Goal: Transaction & Acquisition: Subscribe to service/newsletter

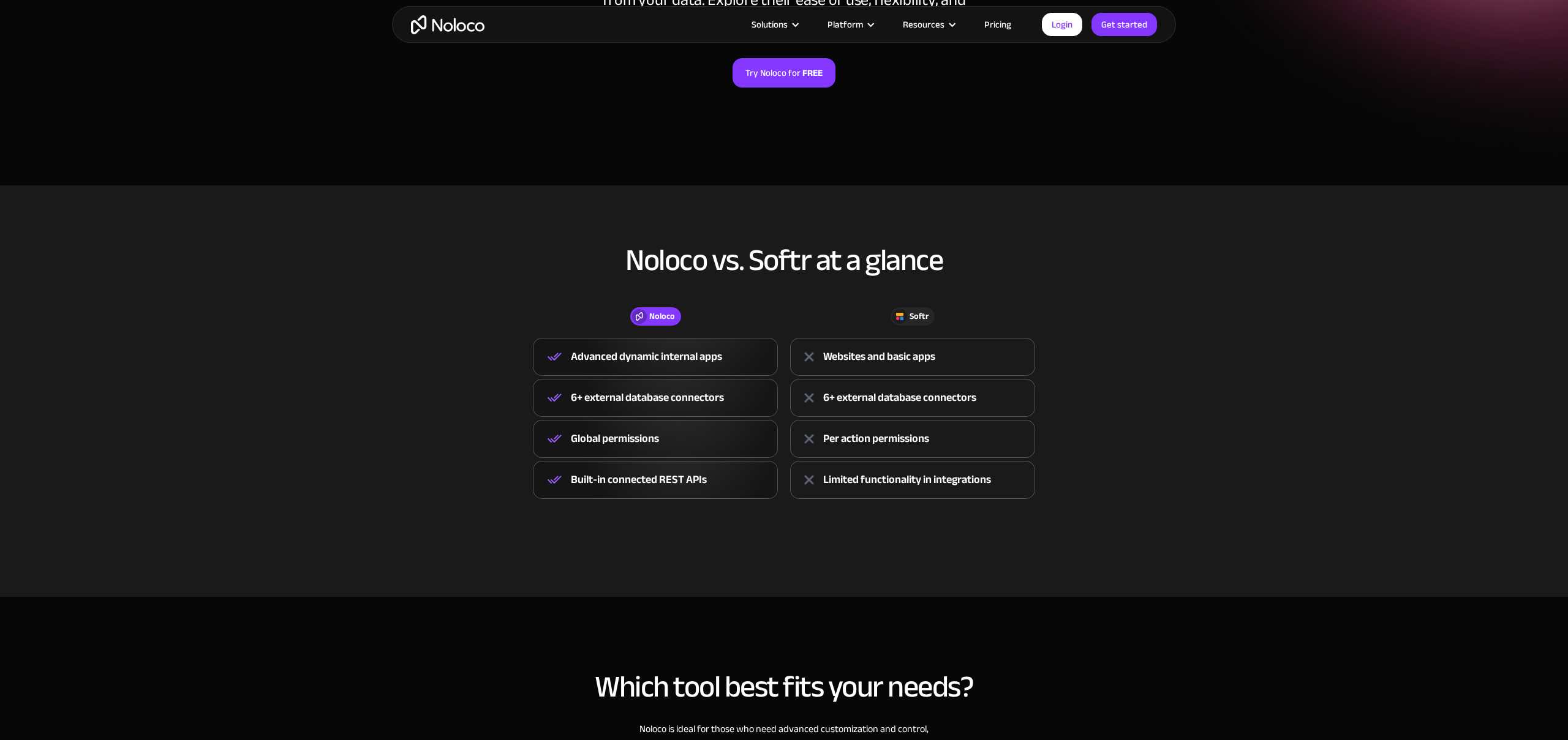
scroll to position [118, 0]
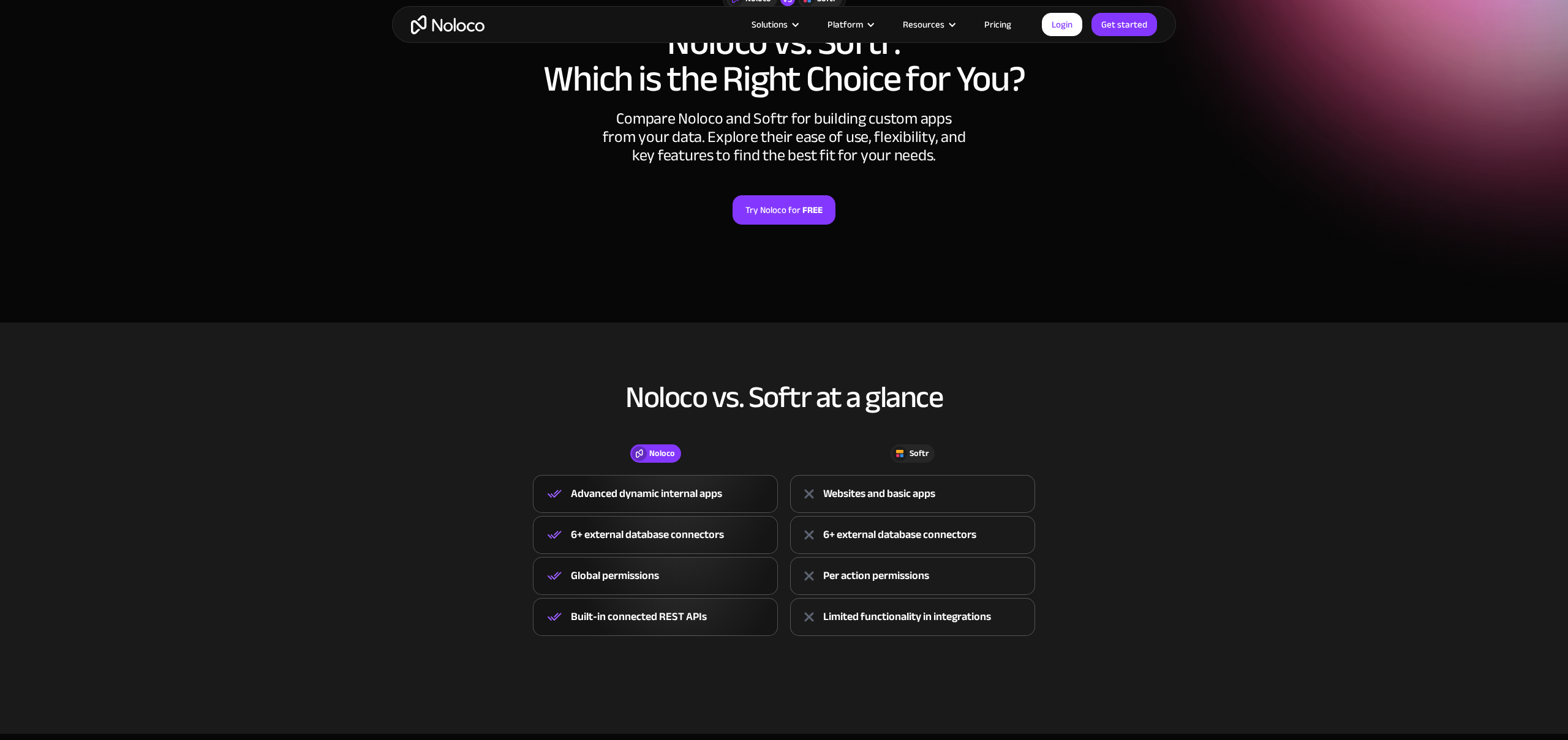
click at [988, 27] on link "Pricing" at bounding box center [997, 25] width 57 height 16
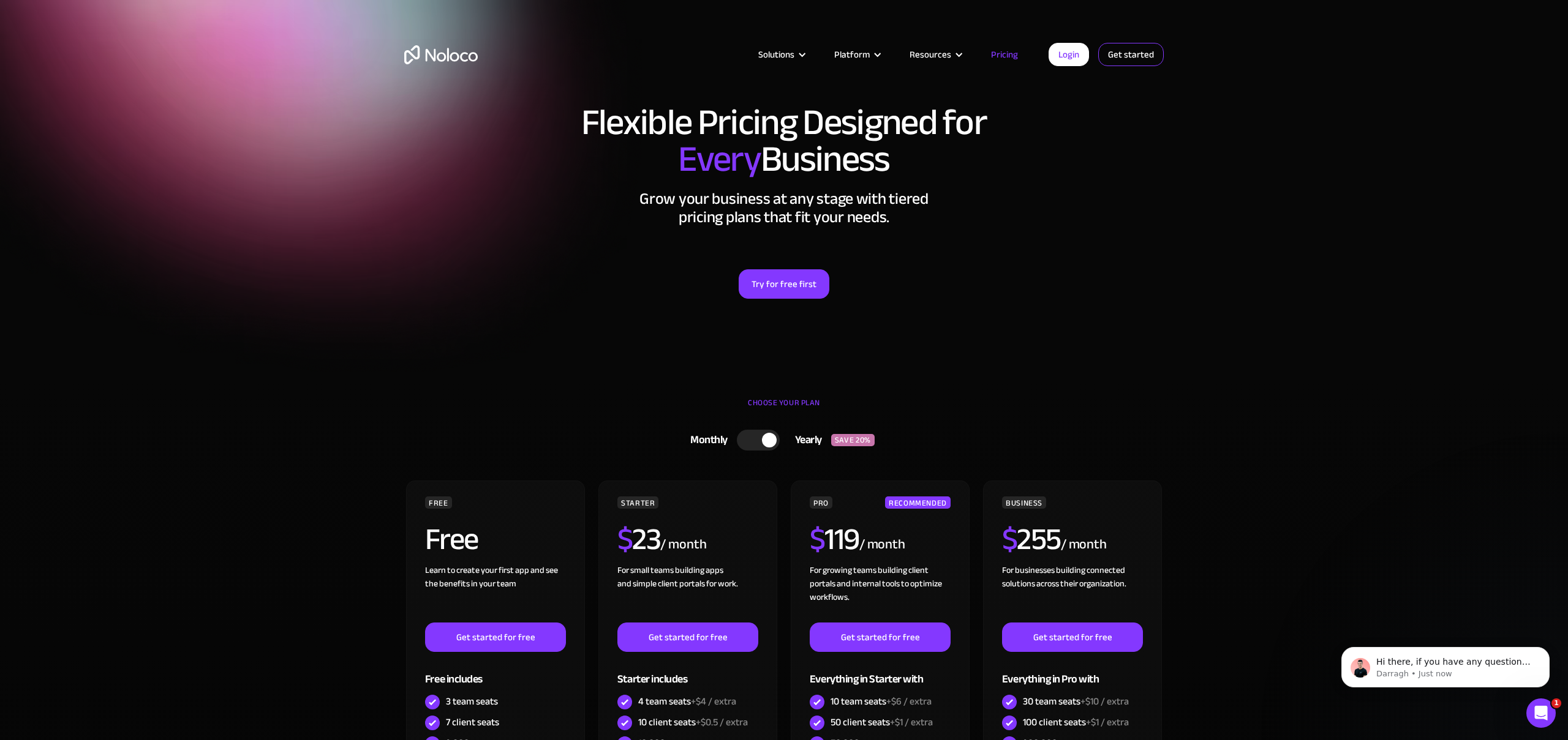
click at [1142, 55] on link "Get started" at bounding box center [1131, 55] width 65 height 23
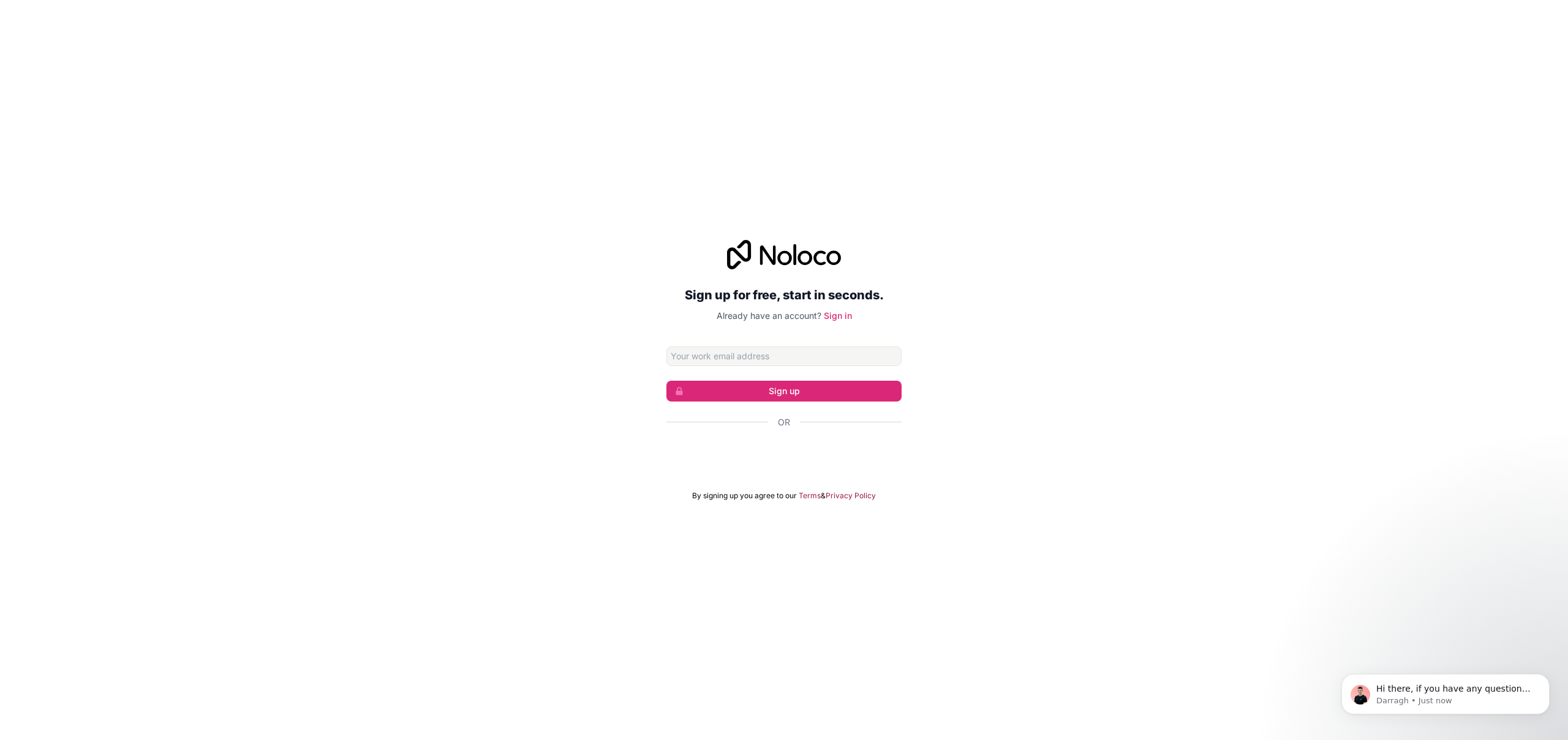
click at [1107, 340] on div "Sign up for free, start in seconds. Already have an account? Sign in Sign up Or…" at bounding box center [784, 370] width 1568 height 295
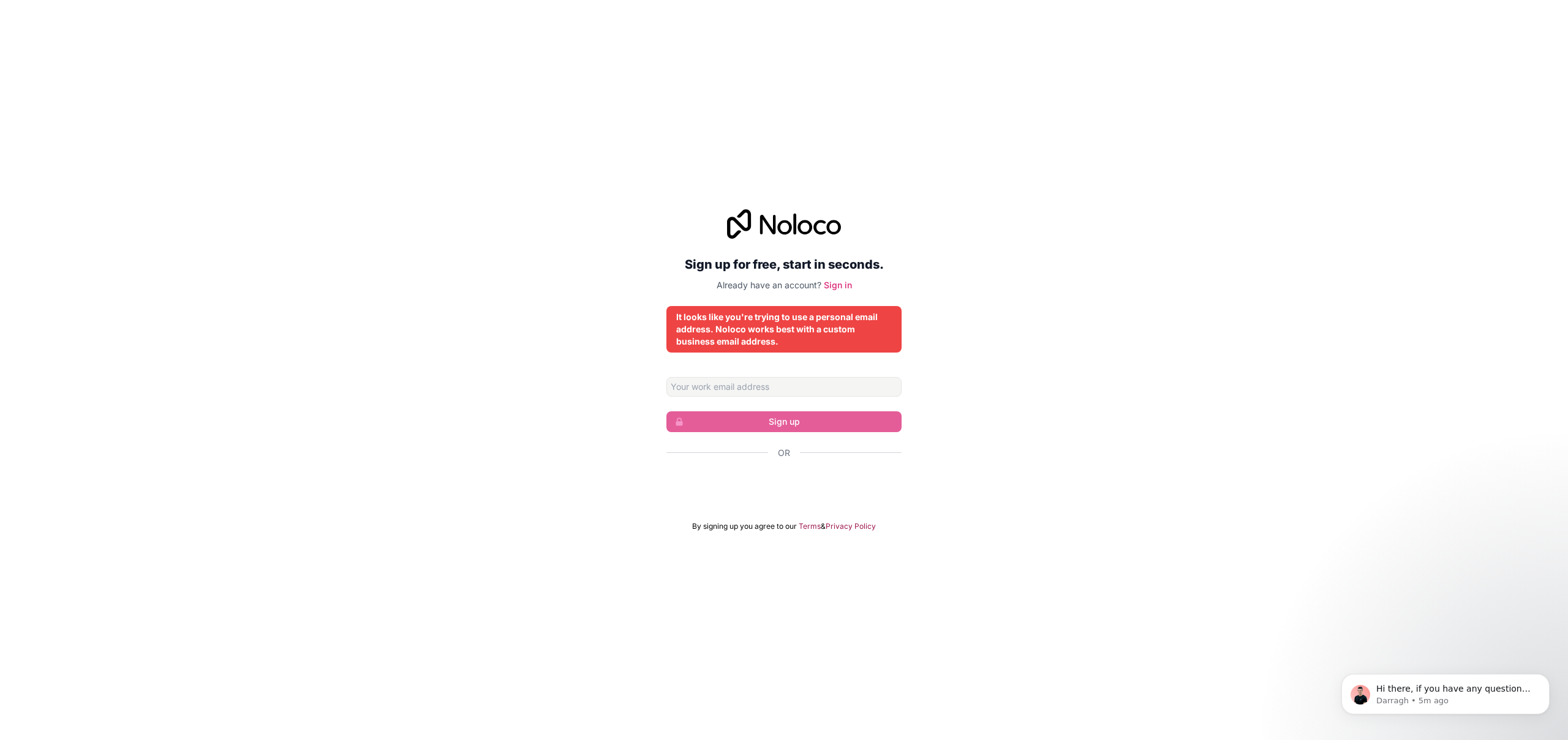
click at [620, 332] on div "Sign up for free, start in seconds. Already have an account? Sign in It looks l…" at bounding box center [784, 370] width 1568 height 356
click at [703, 385] on input "Email address" at bounding box center [784, 387] width 235 height 20
type input "jmartinez@bimtech.es"
click at [774, 384] on input "jmartinez@bimtech.es" at bounding box center [784, 387] width 235 height 20
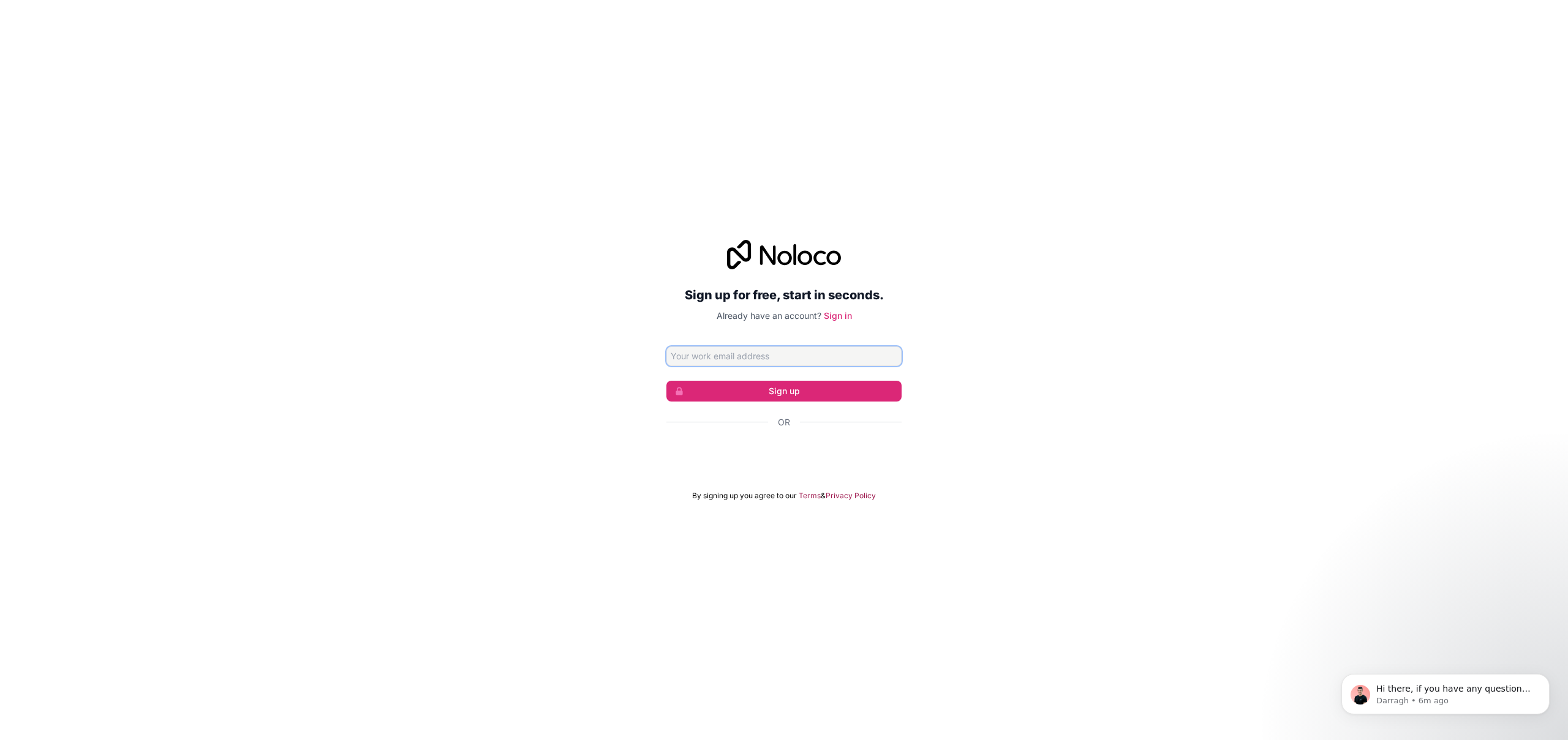
click at [697, 355] on input "Email address" at bounding box center [784, 356] width 235 height 20
type input "jmartinez@bimtech.es"
click at [758, 396] on button "Sign up" at bounding box center [784, 392] width 235 height 21
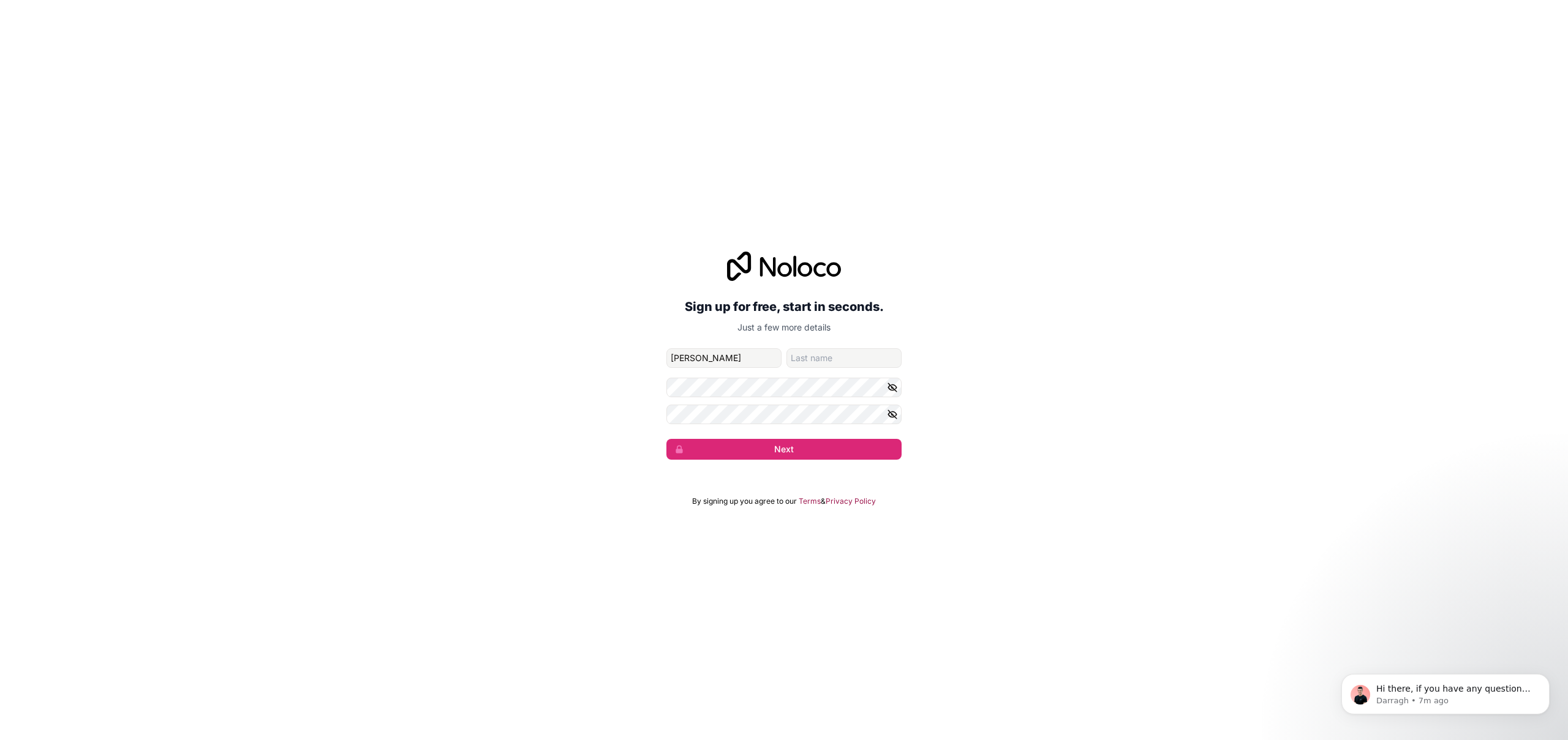
type input "Jose"
click at [822, 358] on input "family-name" at bounding box center [844, 358] width 115 height 20
type input "Martinez"
click at [593, 449] on div "Sign up for free, start in seconds. Just a few more details jmartinez@bimtech.e…" at bounding box center [784, 356] width 1568 height 243
click at [889, 415] on icon "button" at bounding box center [892, 414] width 11 height 11
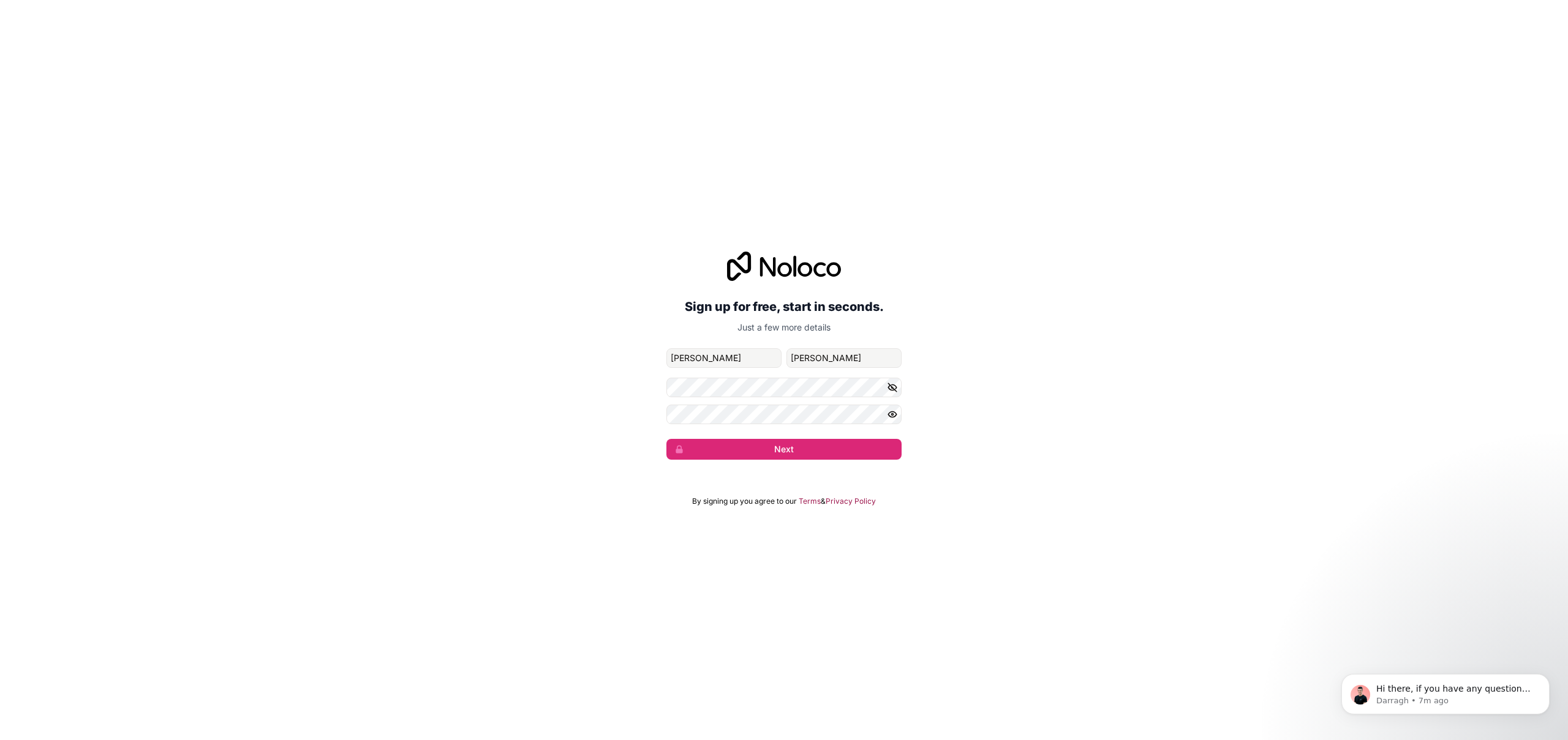
click at [901, 388] on button "button" at bounding box center [894, 388] width 15 height 20
click at [806, 446] on button "Next" at bounding box center [784, 449] width 235 height 21
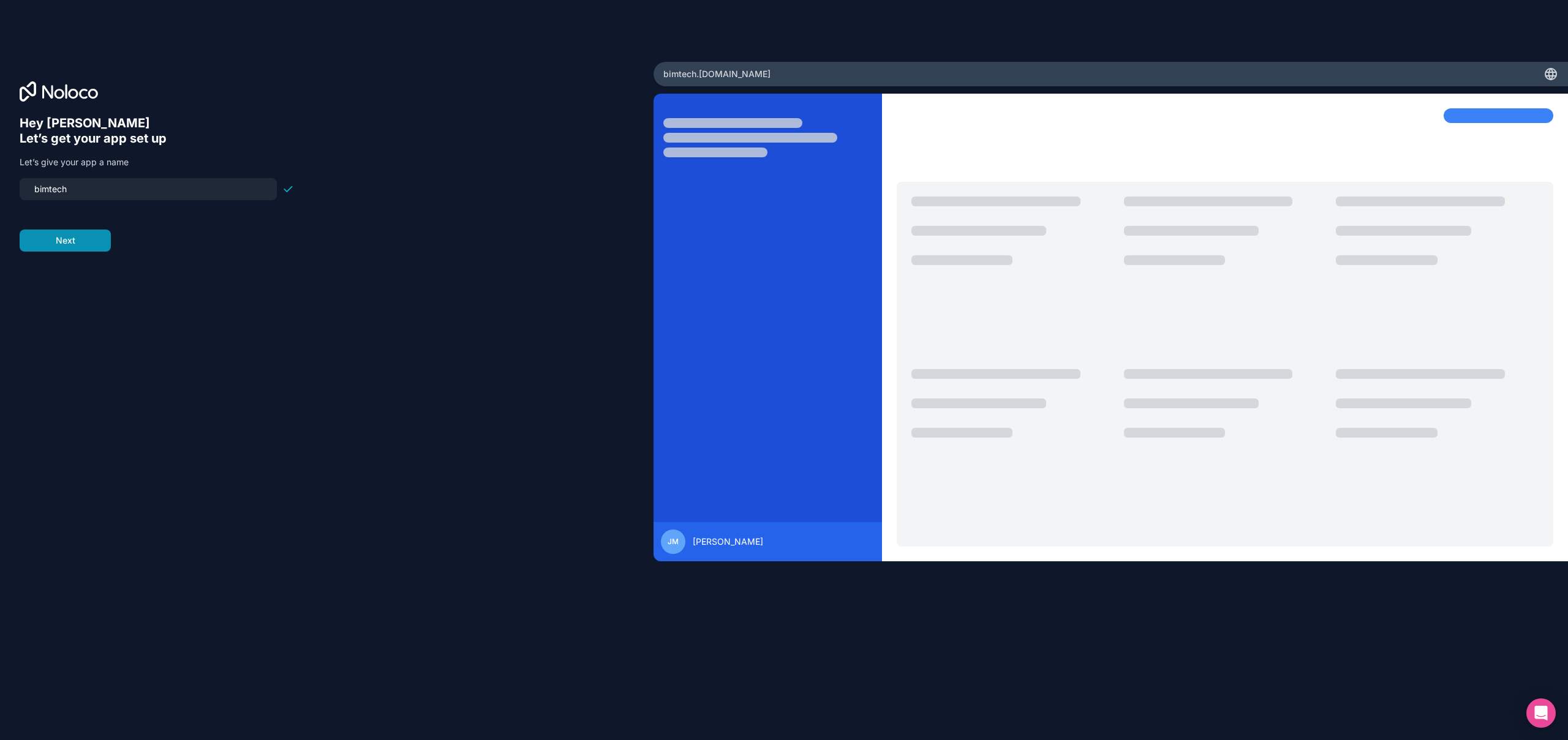
click at [70, 243] on button "Next" at bounding box center [65, 241] width 91 height 22
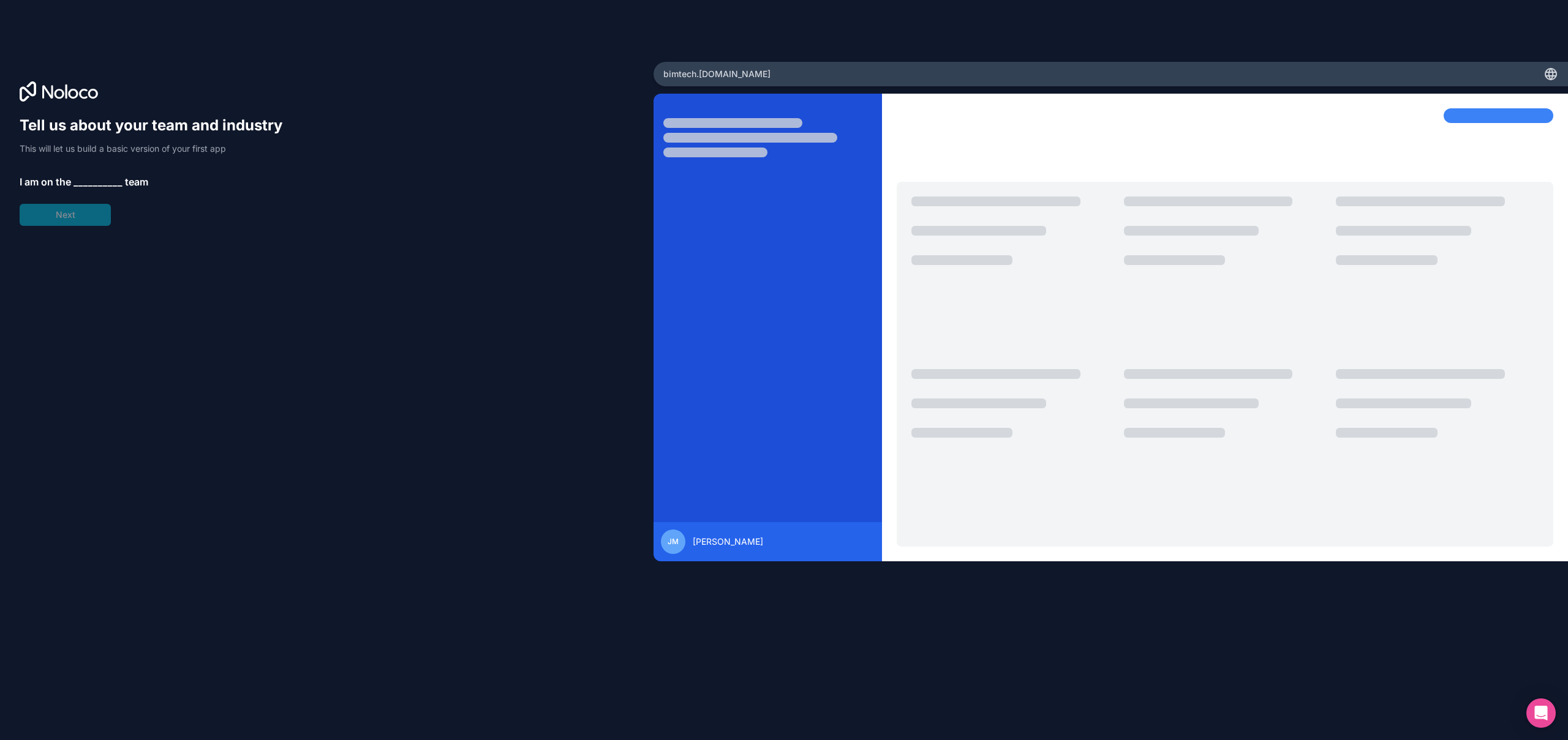
click at [86, 183] on span "__________" at bounding box center [98, 182] width 49 height 15
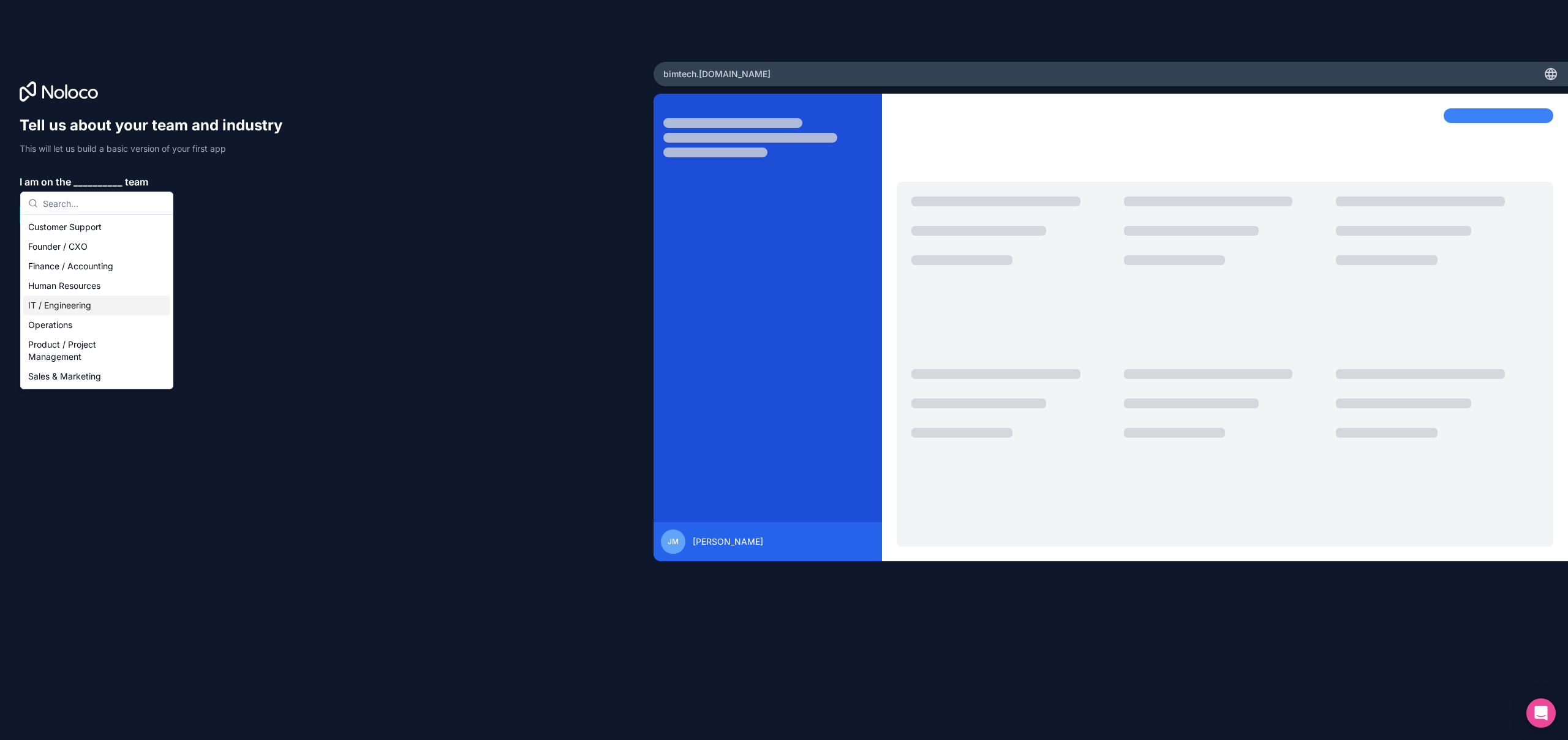
click at [102, 305] on div "IT / Engineering" at bounding box center [97, 305] width 147 height 20
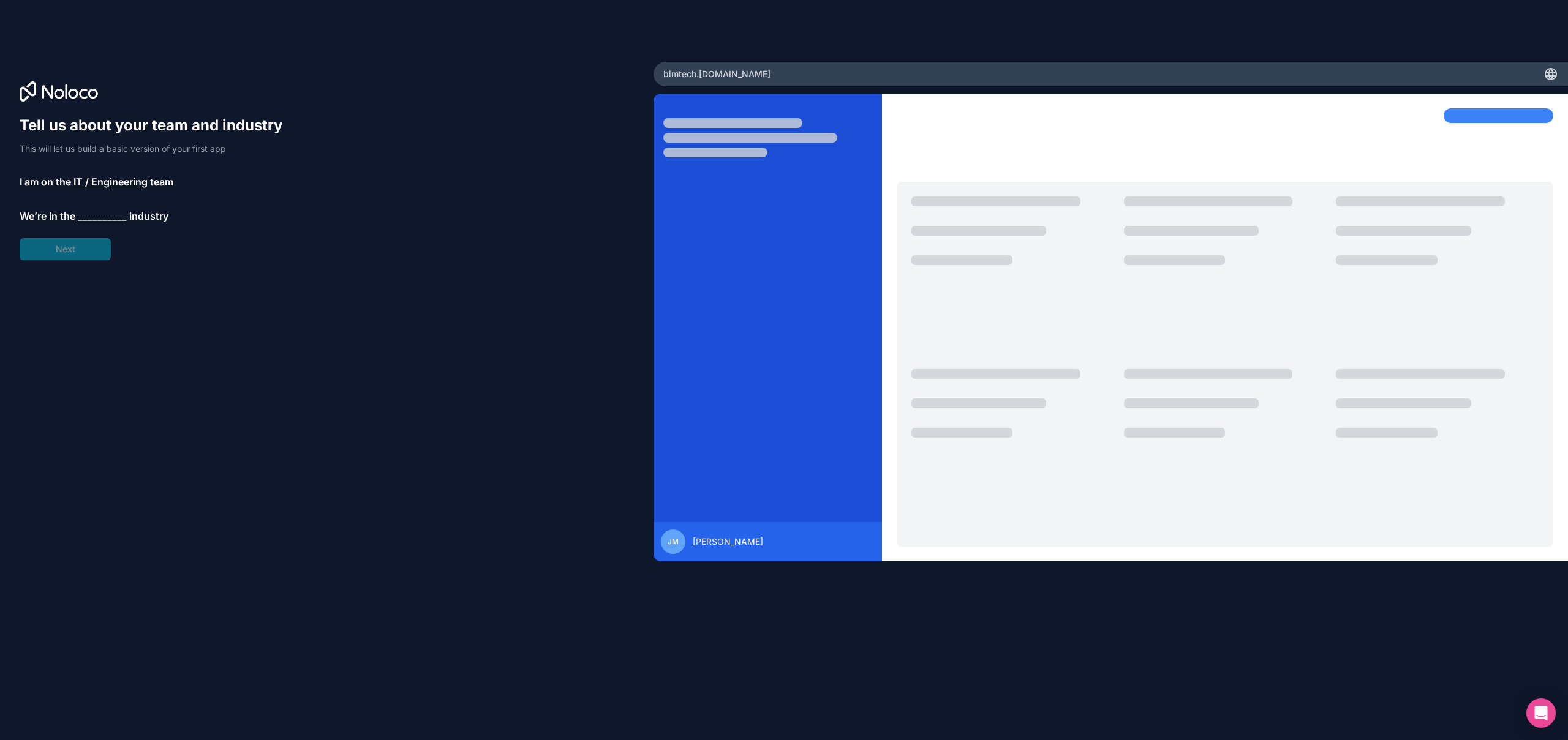
click at [110, 182] on span "IT / Engineering" at bounding box center [110, 182] width 74 height 15
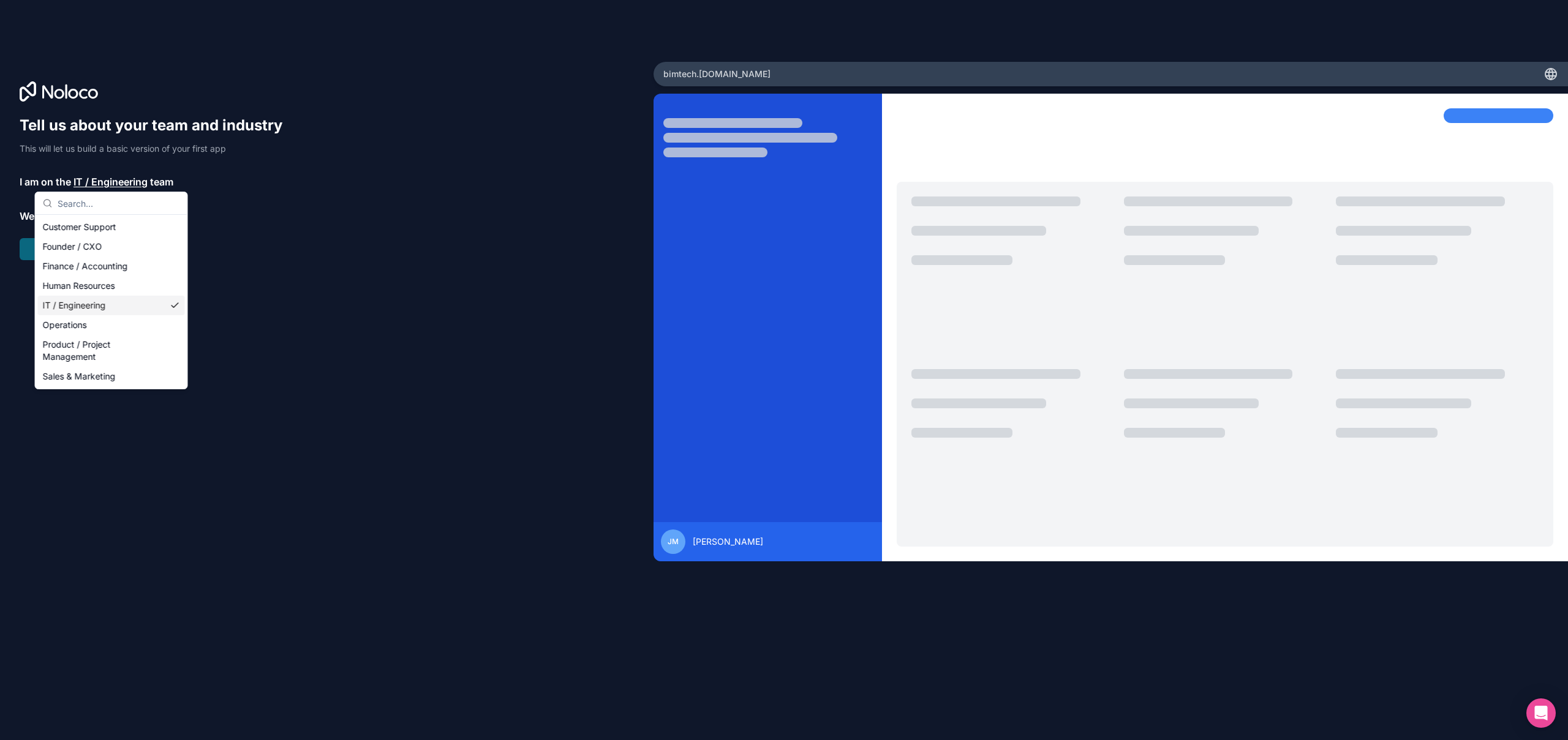
click at [266, 297] on div "Tell us about your team and industry This will let us build a basic version of …" at bounding box center [327, 387] width 615 height 544
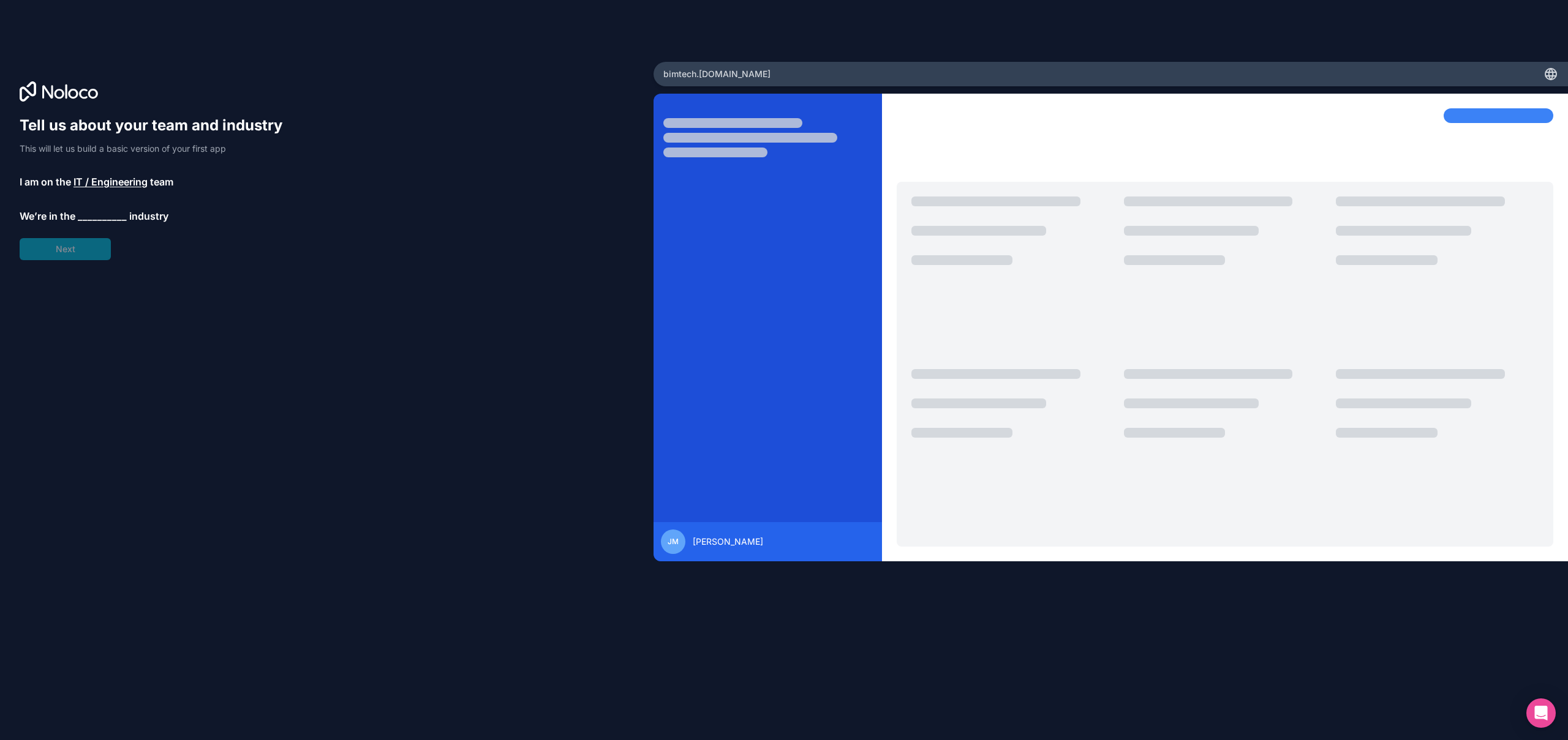
click at [97, 216] on span "__________" at bounding box center [102, 216] width 49 height 15
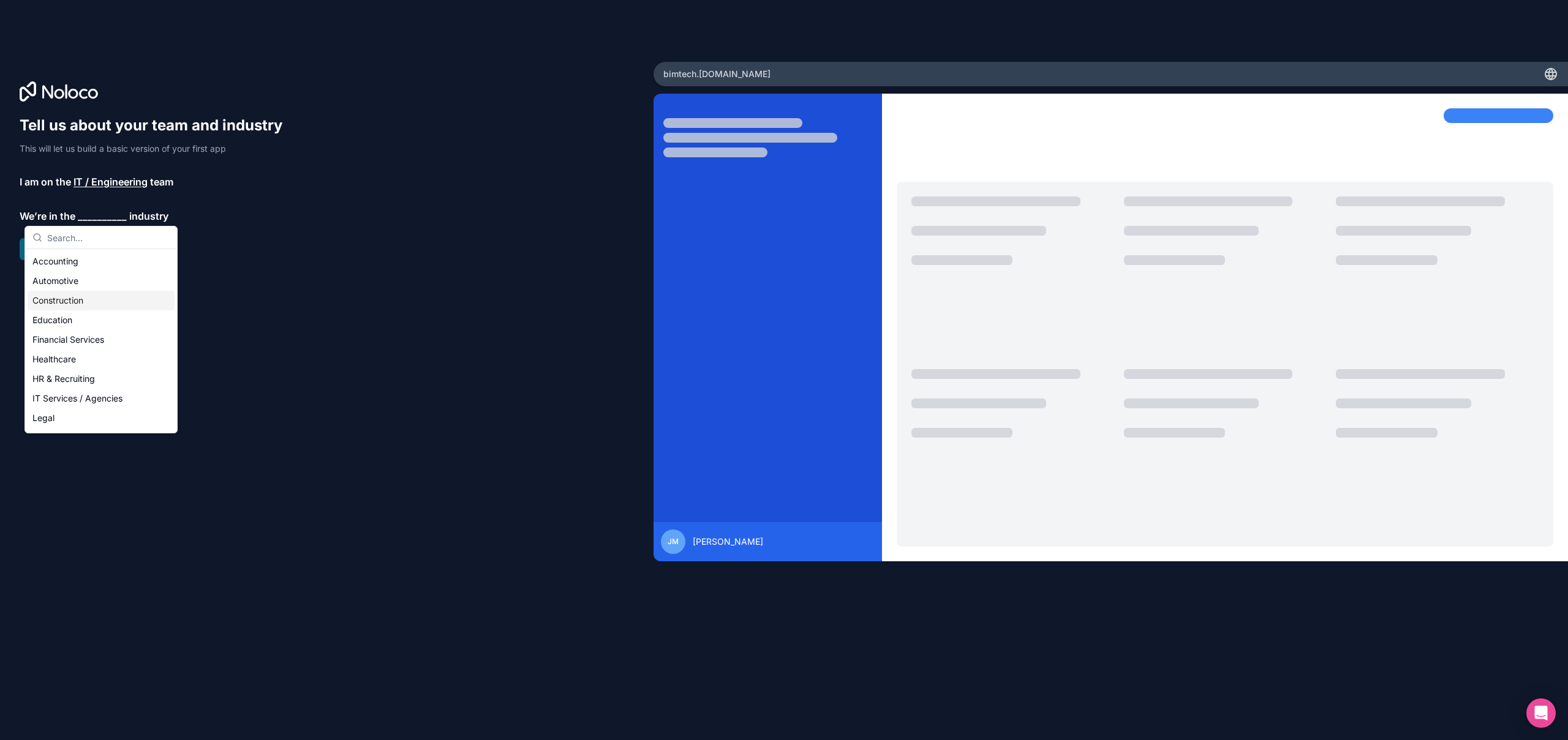
click at [105, 302] on div "Construction" at bounding box center [101, 300] width 147 height 20
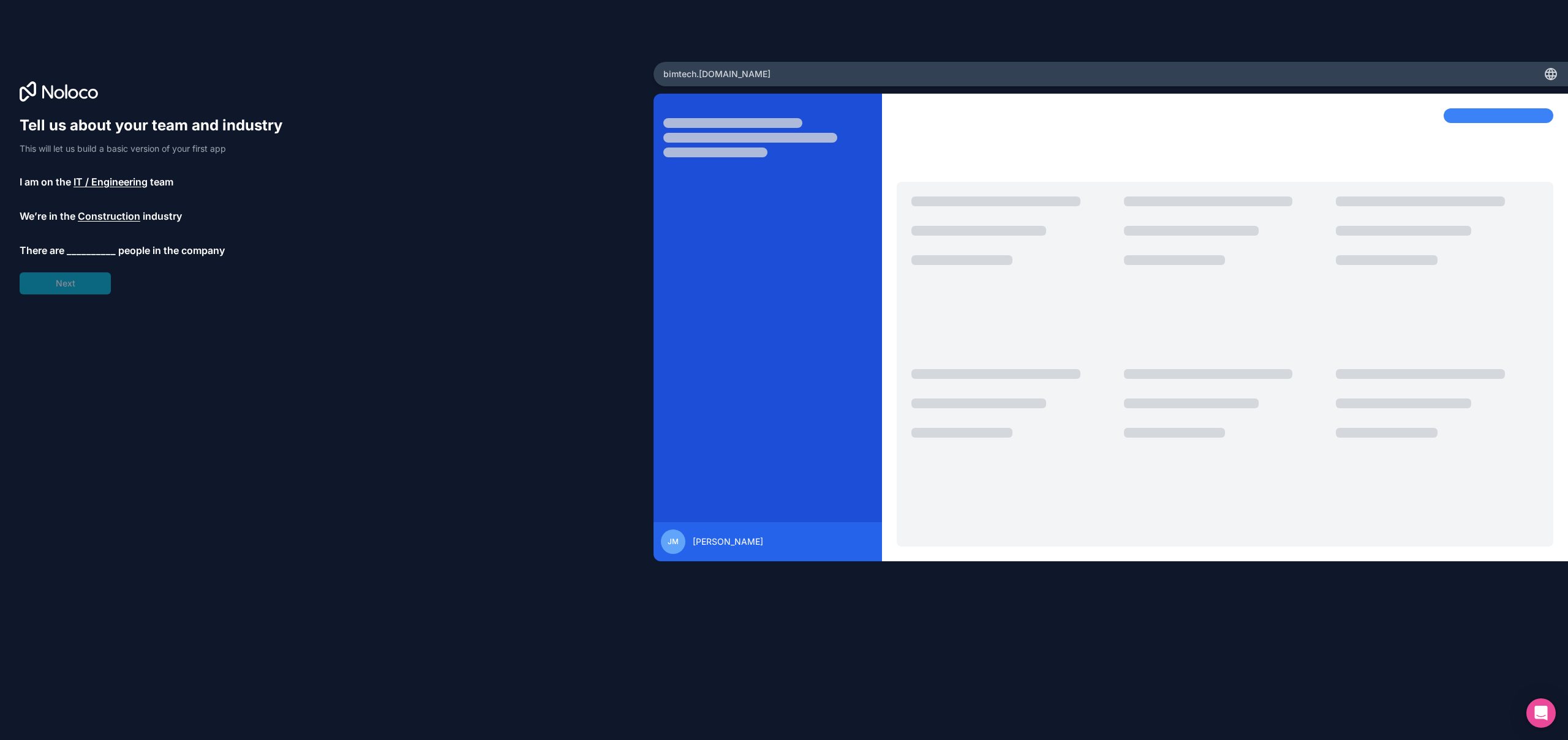
click at [99, 253] on span "__________" at bounding box center [91, 251] width 49 height 15
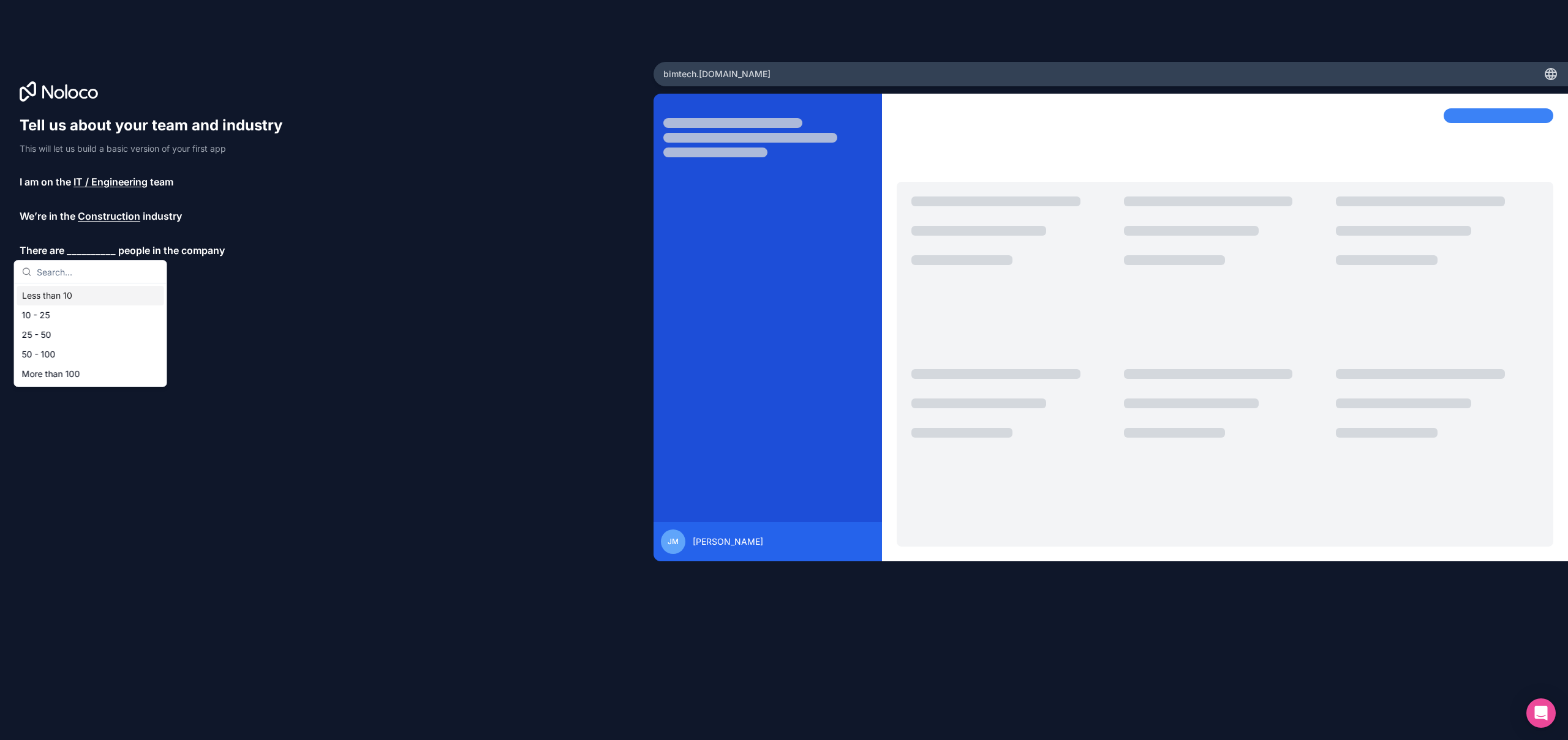
click at [76, 299] on div "Less than 10" at bounding box center [91, 296] width 147 height 20
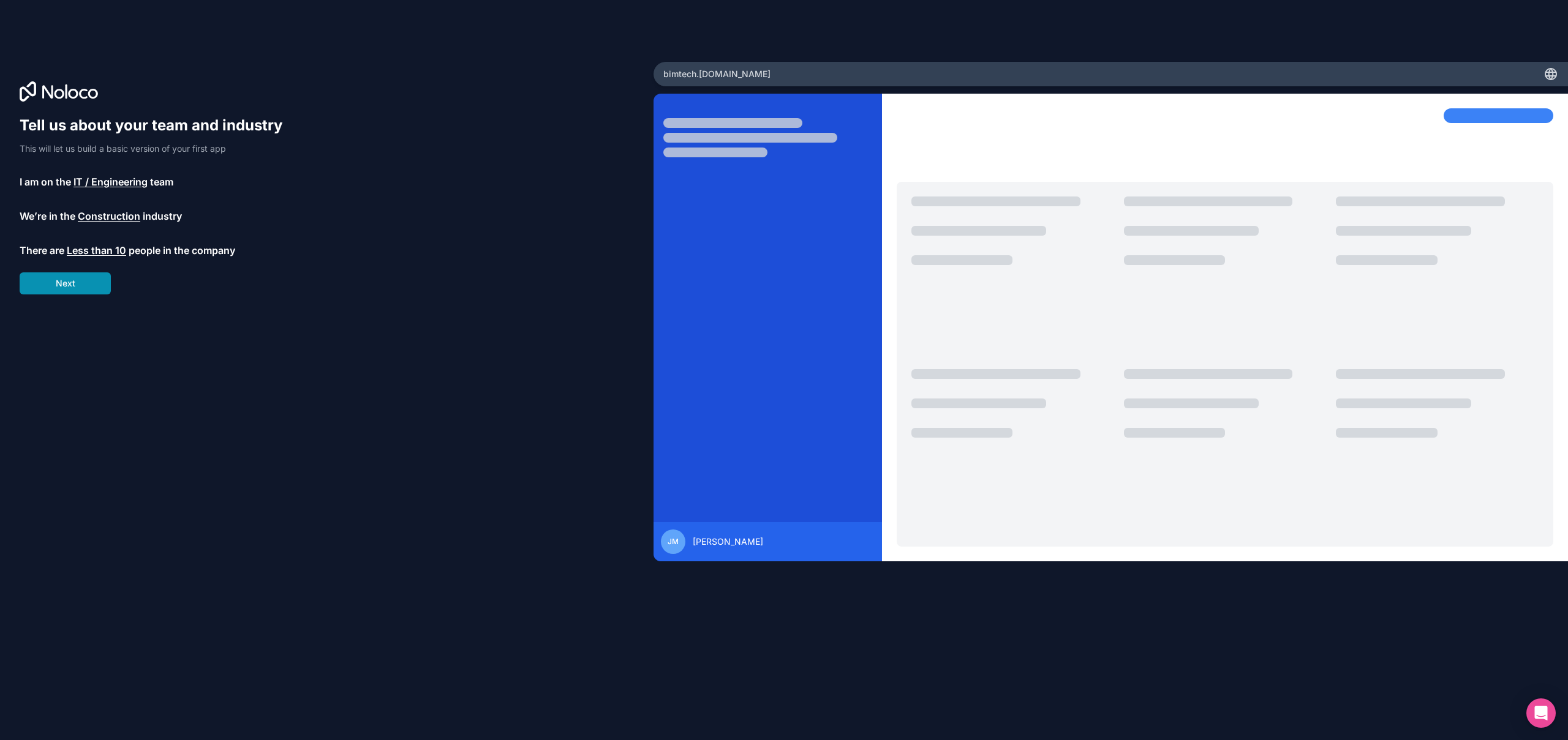
click at [81, 288] on button "Next" at bounding box center [65, 284] width 91 height 22
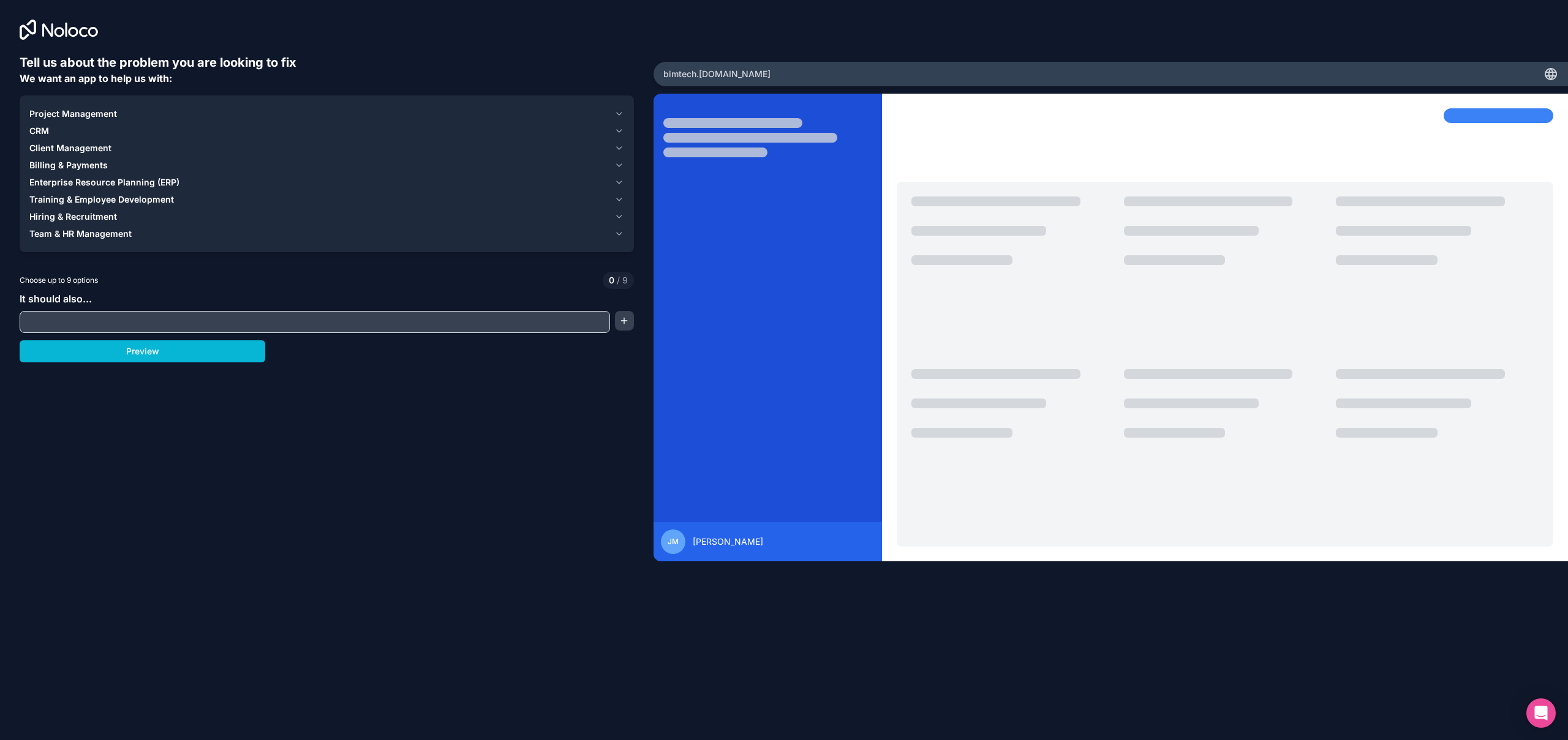
click at [124, 110] on div "Project Management" at bounding box center [320, 114] width 580 height 12
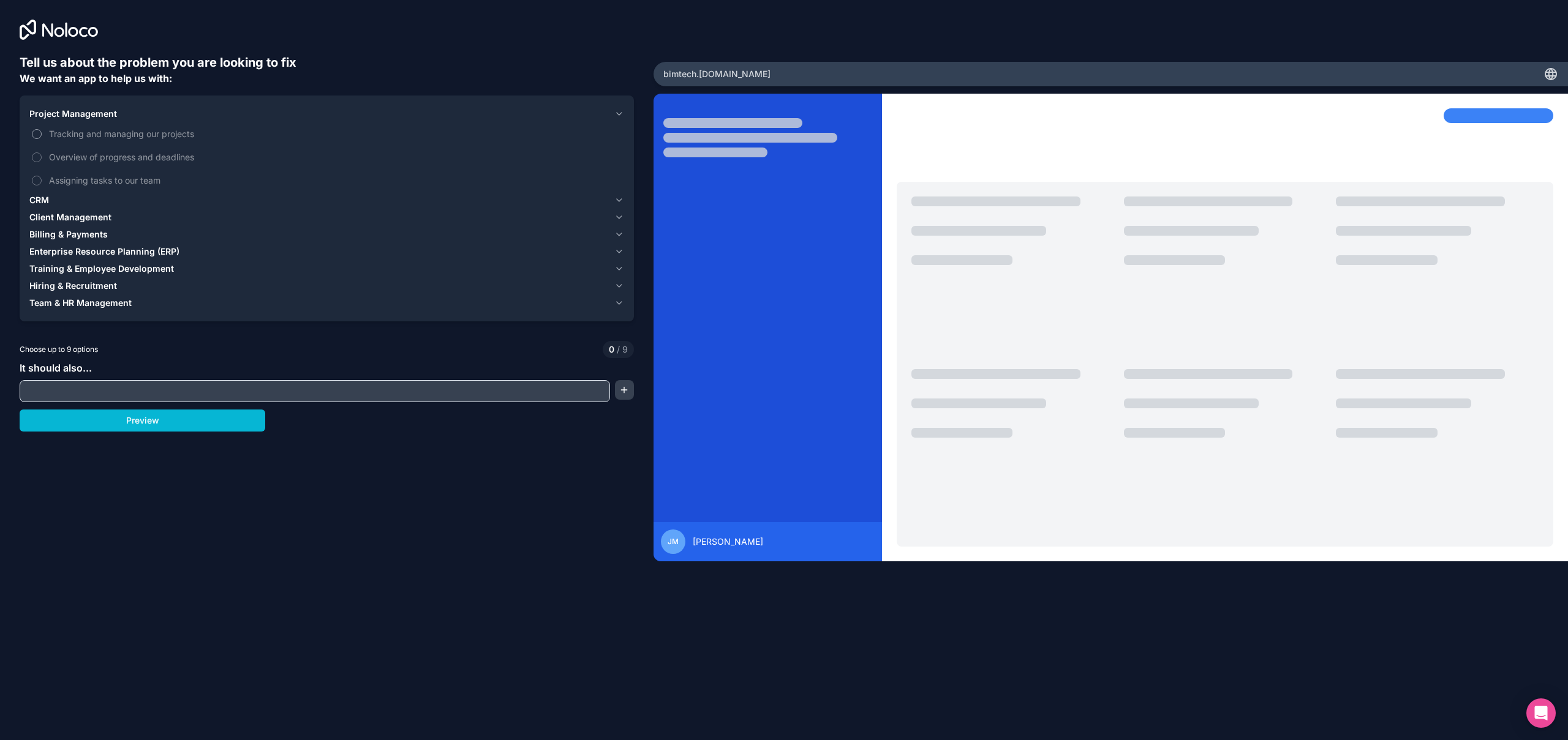
click at [71, 134] on span "Tracking and managing our projects" at bounding box center [336, 134] width 573 height 13
click at [42, 134] on button "Tracking and managing our projects" at bounding box center [37, 134] width 10 height 10
click at [68, 159] on span "Overview of progress and deadlines" at bounding box center [336, 157] width 573 height 13
click at [42, 159] on button "Overview of progress and deadlines" at bounding box center [37, 158] width 10 height 10
click at [68, 179] on span "Assigning tasks to our team" at bounding box center [336, 180] width 573 height 13
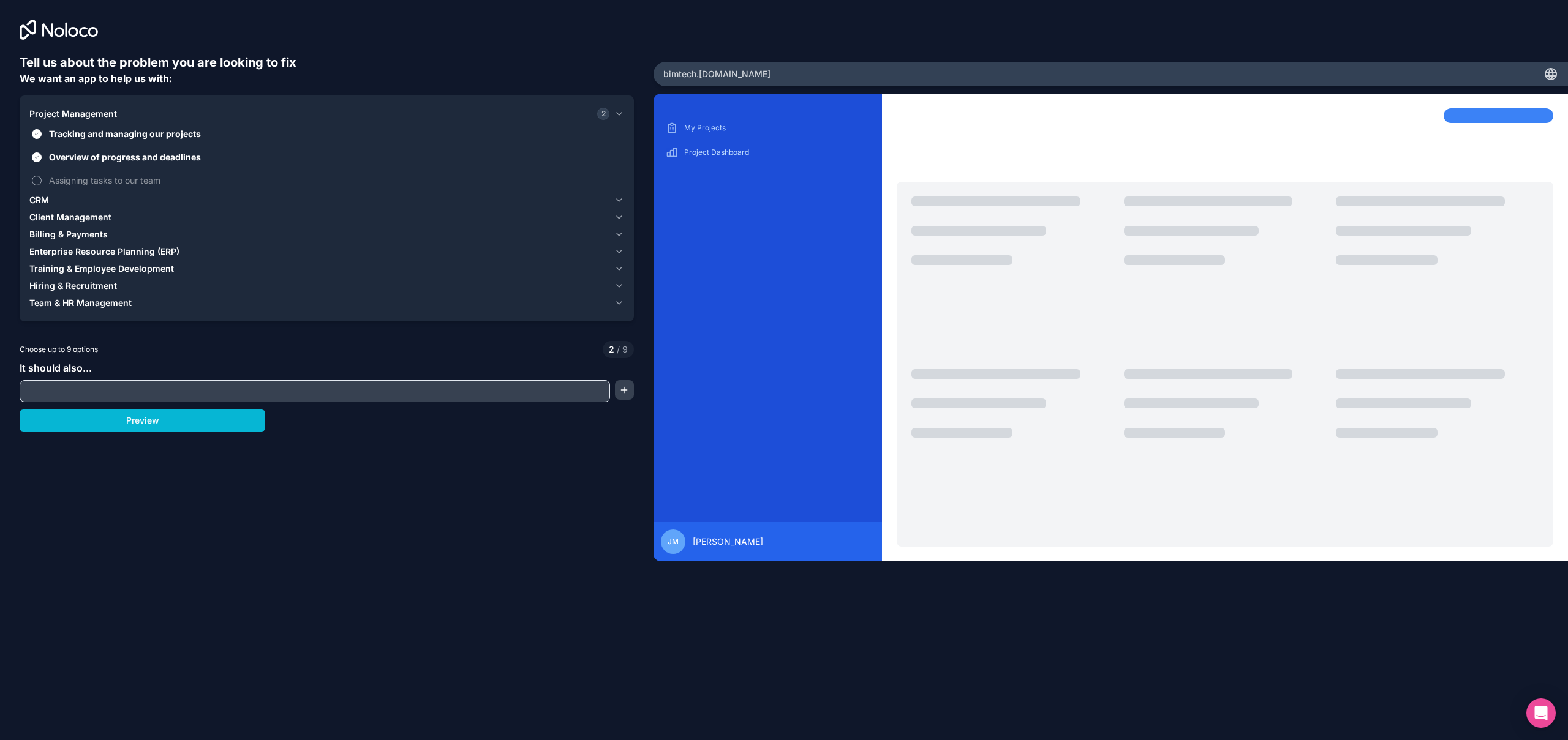
click at [42, 179] on button "Assigning tasks to our team" at bounding box center [37, 180] width 10 height 10
click at [54, 194] on div "CRM" at bounding box center [320, 200] width 580 height 12
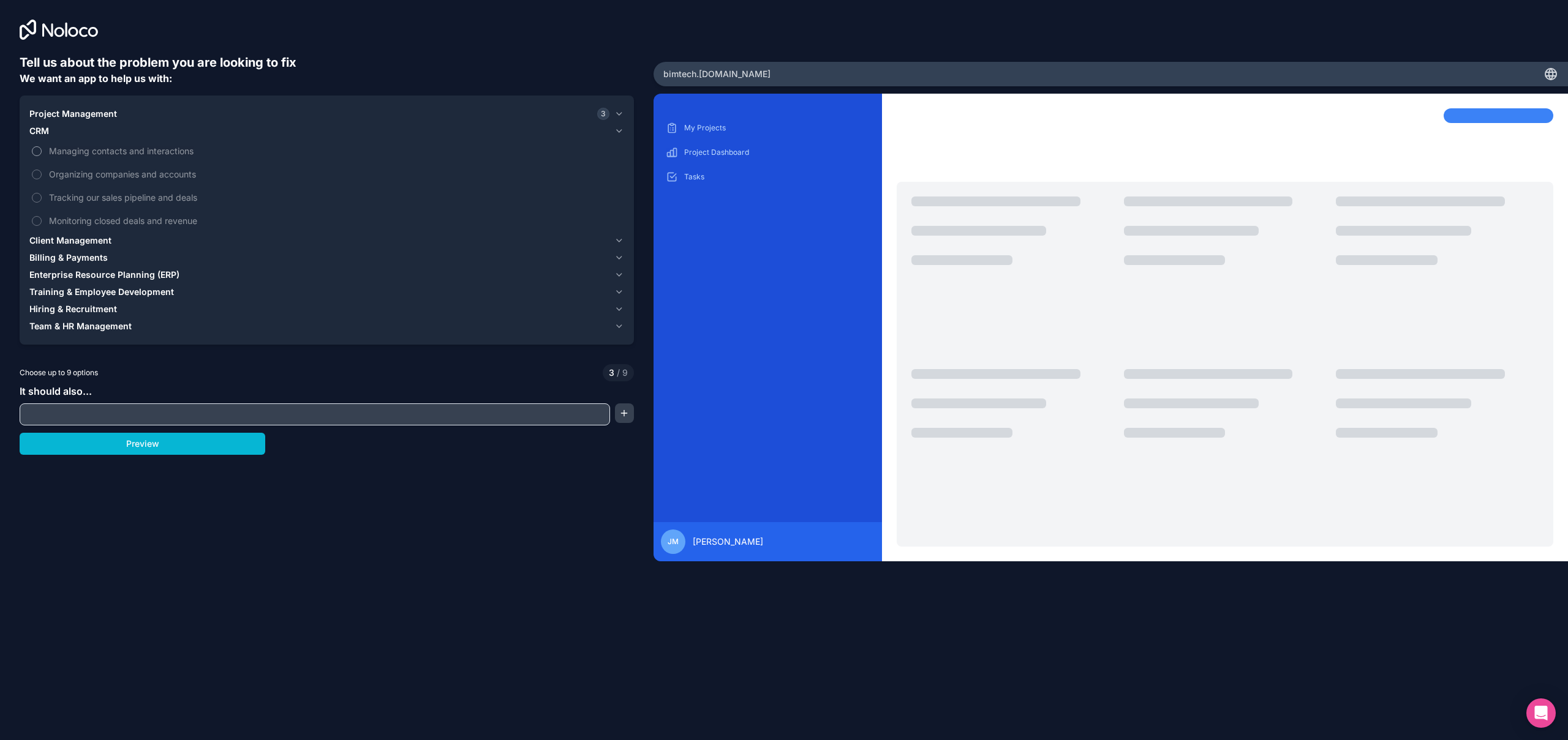
click at [70, 153] on span "Managing contacts and interactions" at bounding box center [336, 151] width 573 height 13
click at [42, 153] on button "Managing contacts and interactions" at bounding box center [37, 151] width 10 height 10
click at [67, 174] on span "Organizing companies and accounts" at bounding box center [336, 174] width 573 height 13
click at [42, 174] on button "Organizing companies and accounts" at bounding box center [37, 175] width 10 height 10
click at [63, 194] on span "Tracking our sales pipeline and deals" at bounding box center [336, 197] width 573 height 13
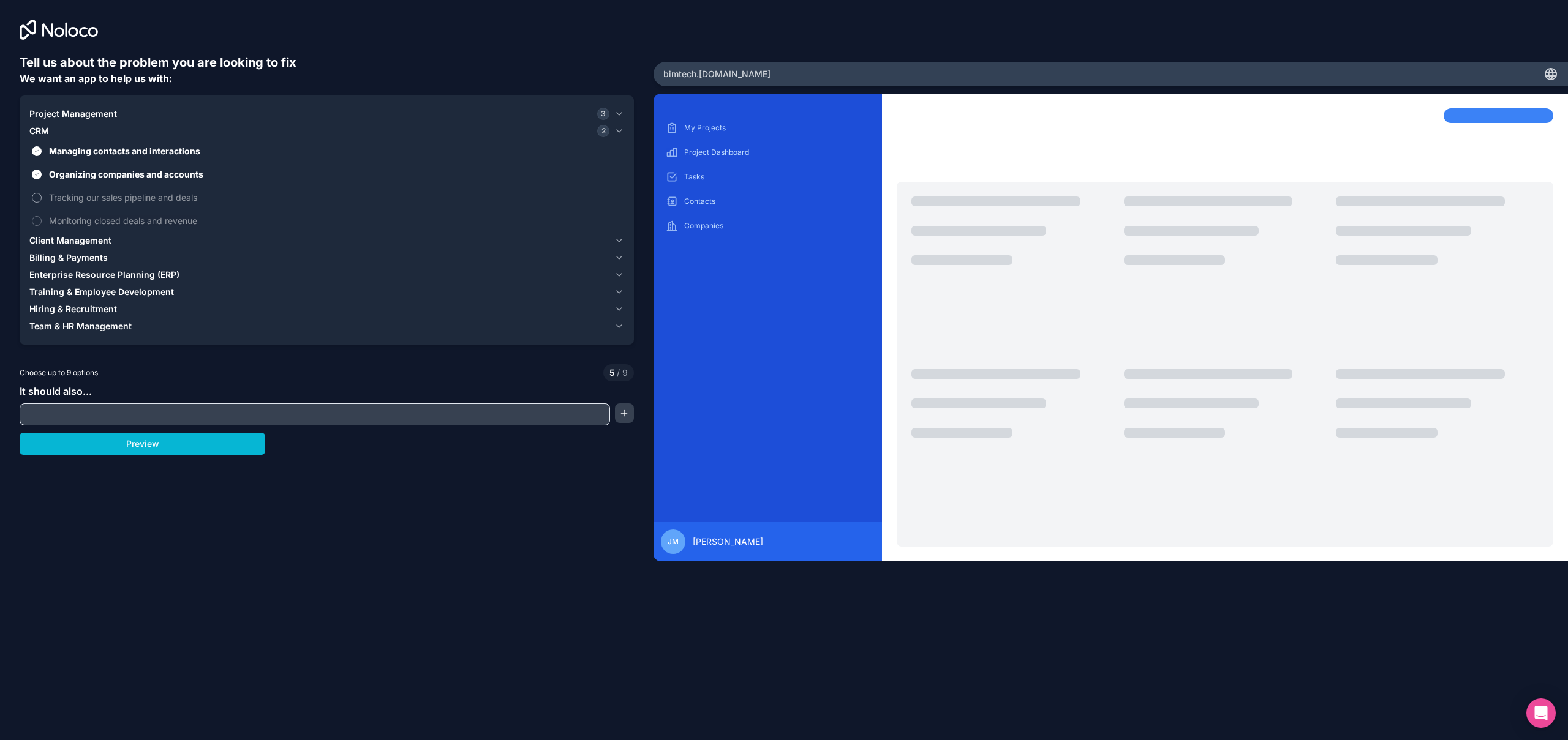
click at [42, 194] on button "Tracking our sales pipeline and deals" at bounding box center [37, 198] width 10 height 10
click at [66, 214] on span "Monitoring closed deals and revenue" at bounding box center [336, 220] width 573 height 13
click at [42, 216] on button "Monitoring closed deals and revenue" at bounding box center [37, 221] width 10 height 10
click at [92, 240] on span "Client Management" at bounding box center [70, 241] width 82 height 12
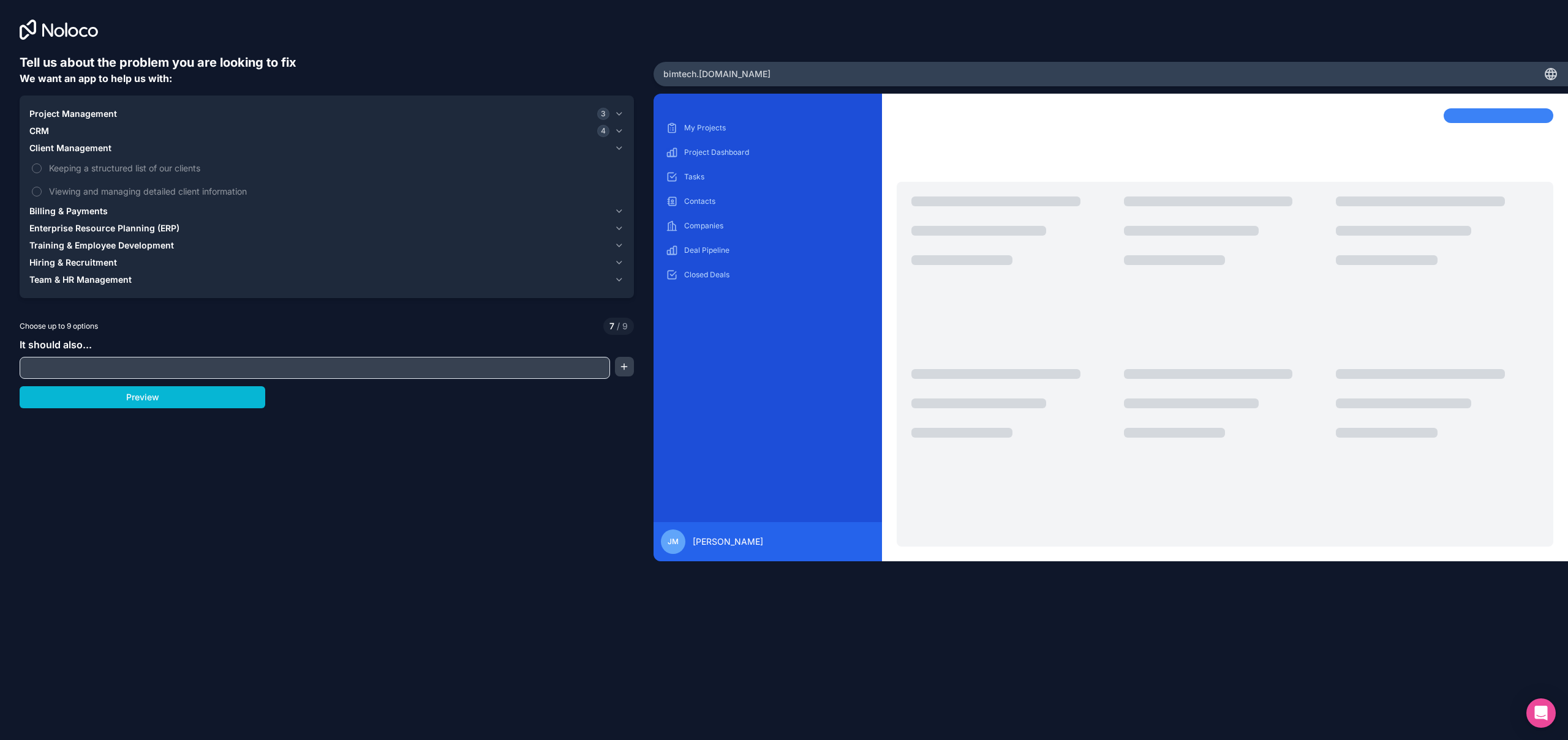
click at [88, 207] on span "Billing & Payments" at bounding box center [68, 211] width 78 height 12
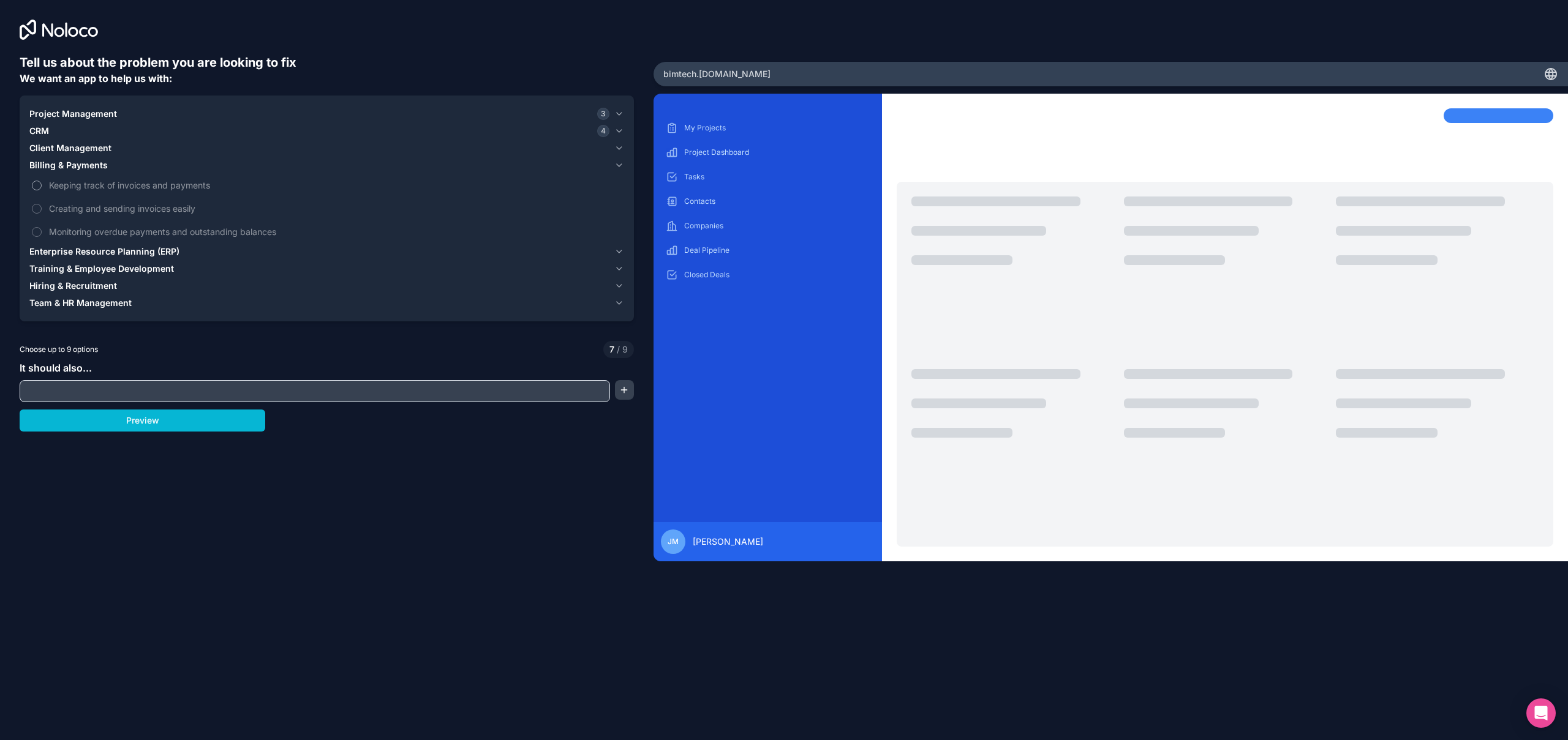
click at [65, 185] on span "Keeping track of invoices and payments" at bounding box center [336, 185] width 573 height 13
click at [42, 185] on button "Keeping track of invoices and payments" at bounding box center [37, 185] width 10 height 10
click at [59, 210] on span "Creating and sending invoices easily" at bounding box center [336, 208] width 573 height 13
click at [42, 210] on button "Creating and sending invoices easily" at bounding box center [37, 209] width 10 height 10
click at [167, 254] on span "Enterprise Resource Planning (ERP)" at bounding box center [105, 252] width 150 height 12
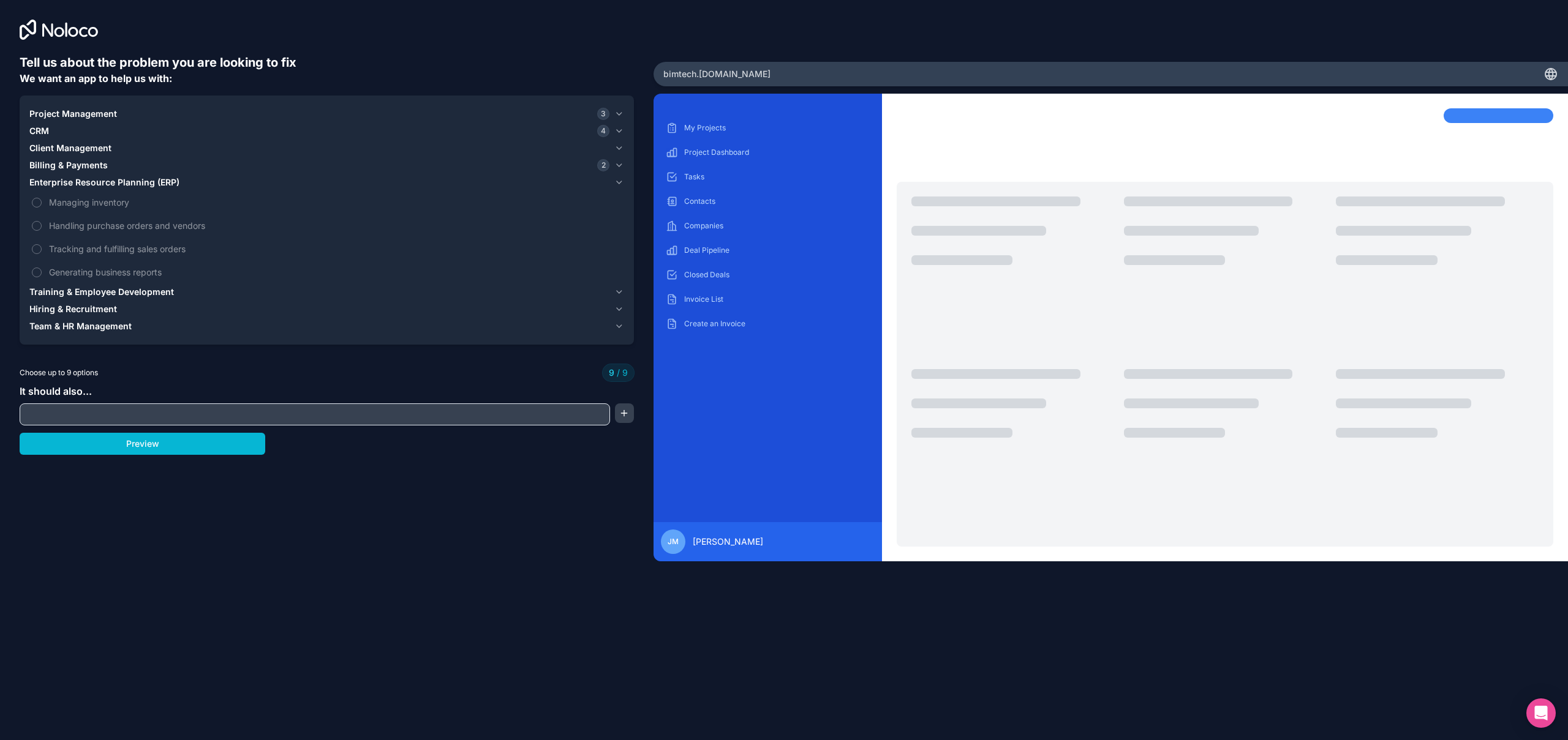
click at [164, 288] on span "Training & Employee Development" at bounding box center [102, 292] width 145 height 12
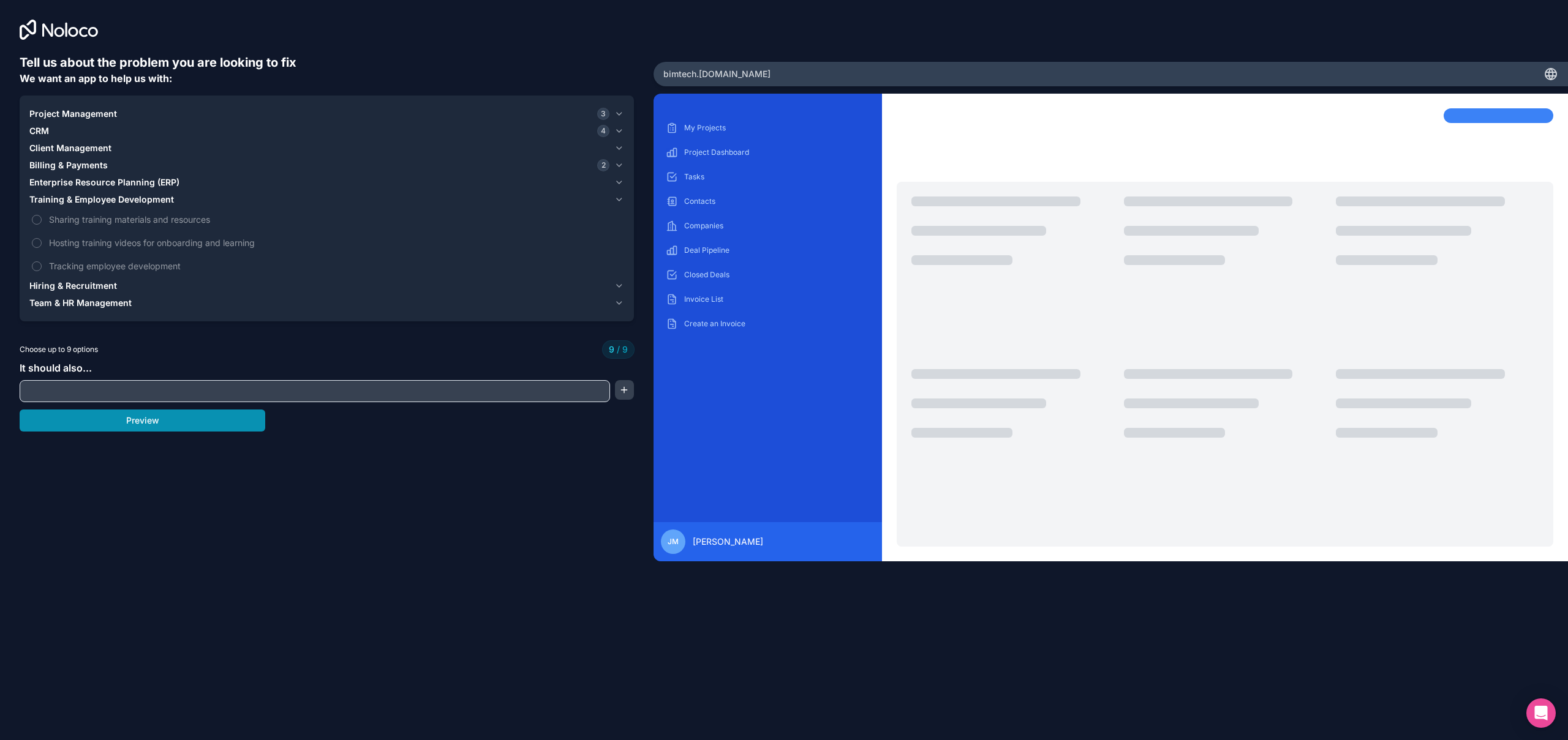
click at [203, 423] on button "Preview" at bounding box center [142, 420] width 246 height 22
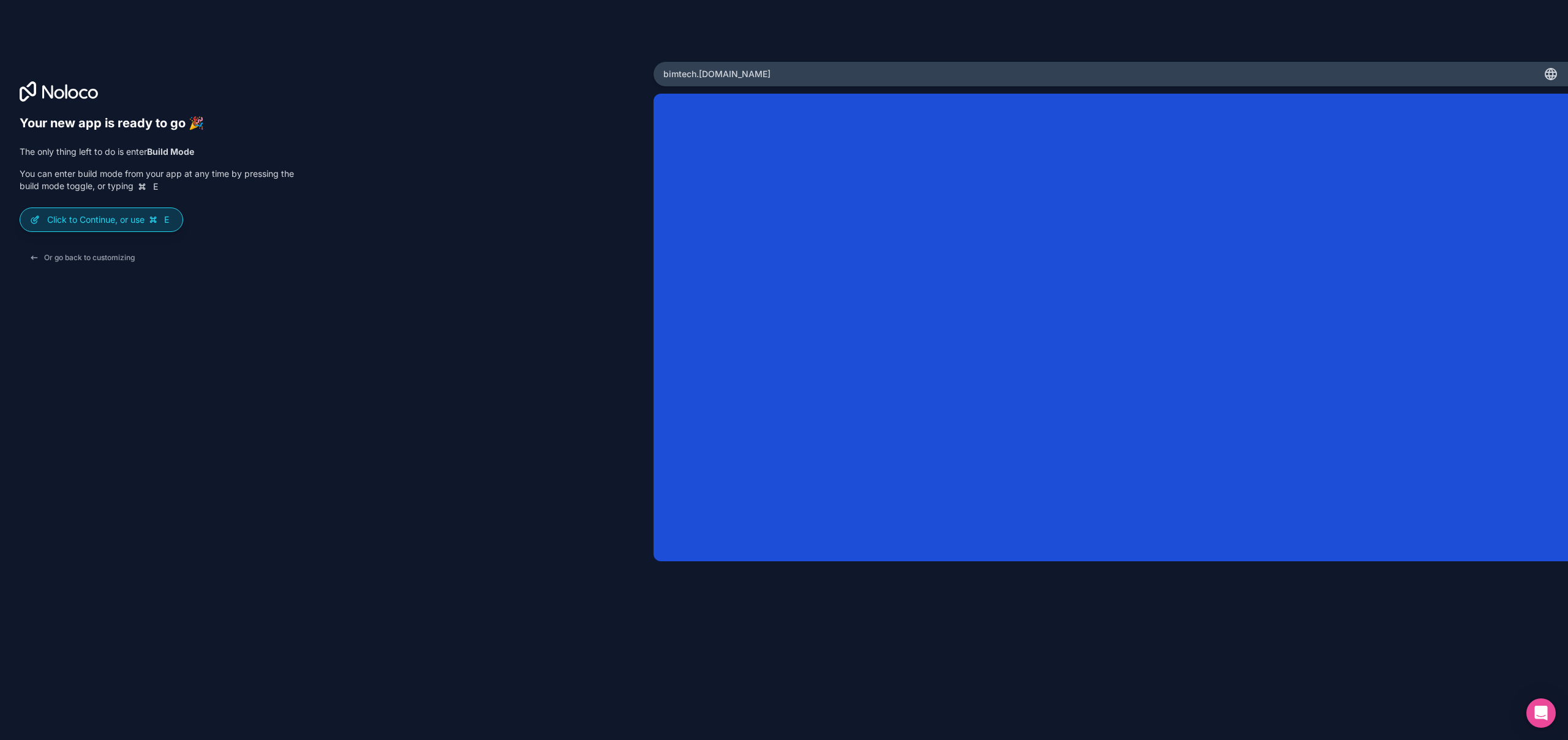
click at [95, 220] on p "Click to Continue, or use E" at bounding box center [110, 220] width 126 height 12
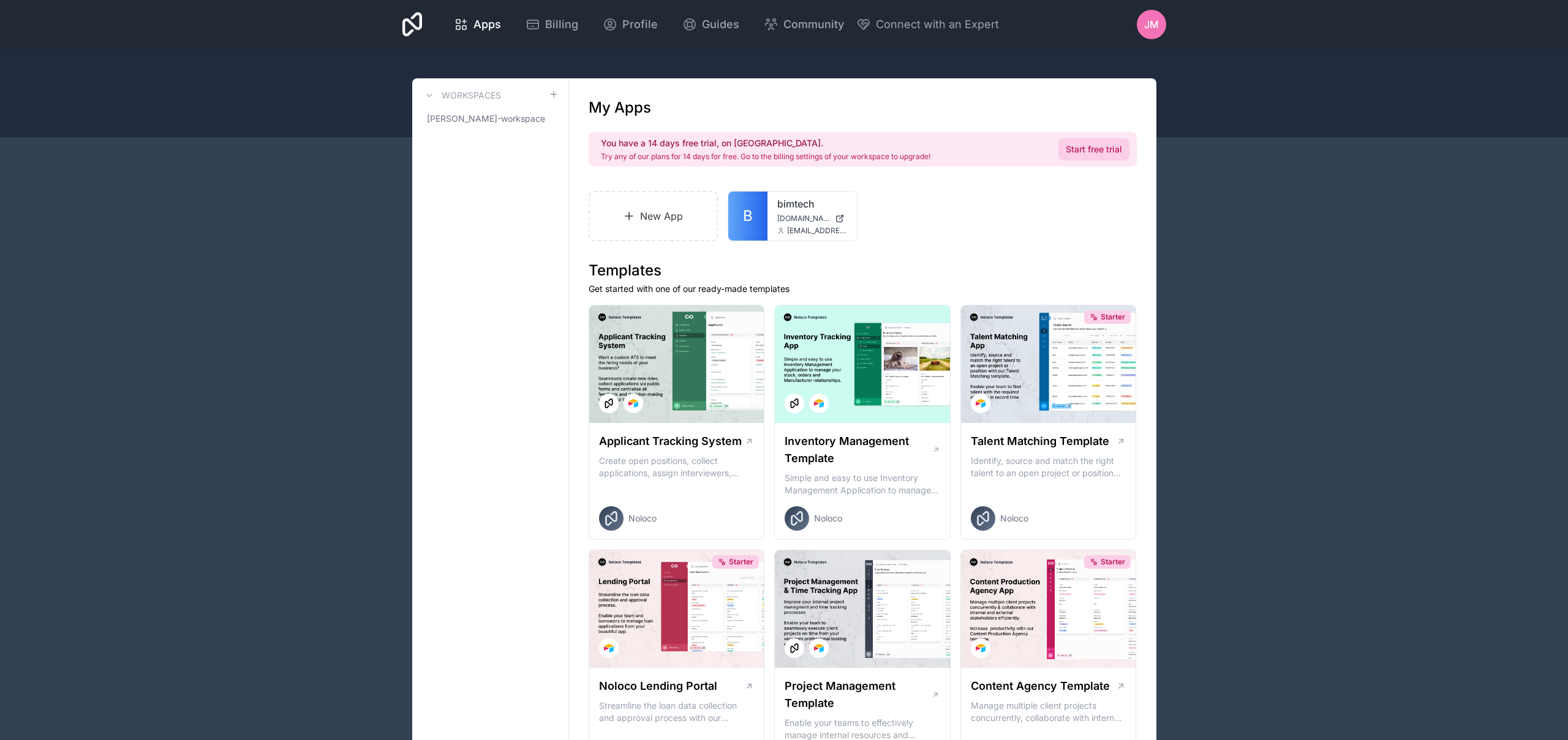
click at [1098, 148] on link "Start free trial" at bounding box center [1094, 150] width 71 height 22
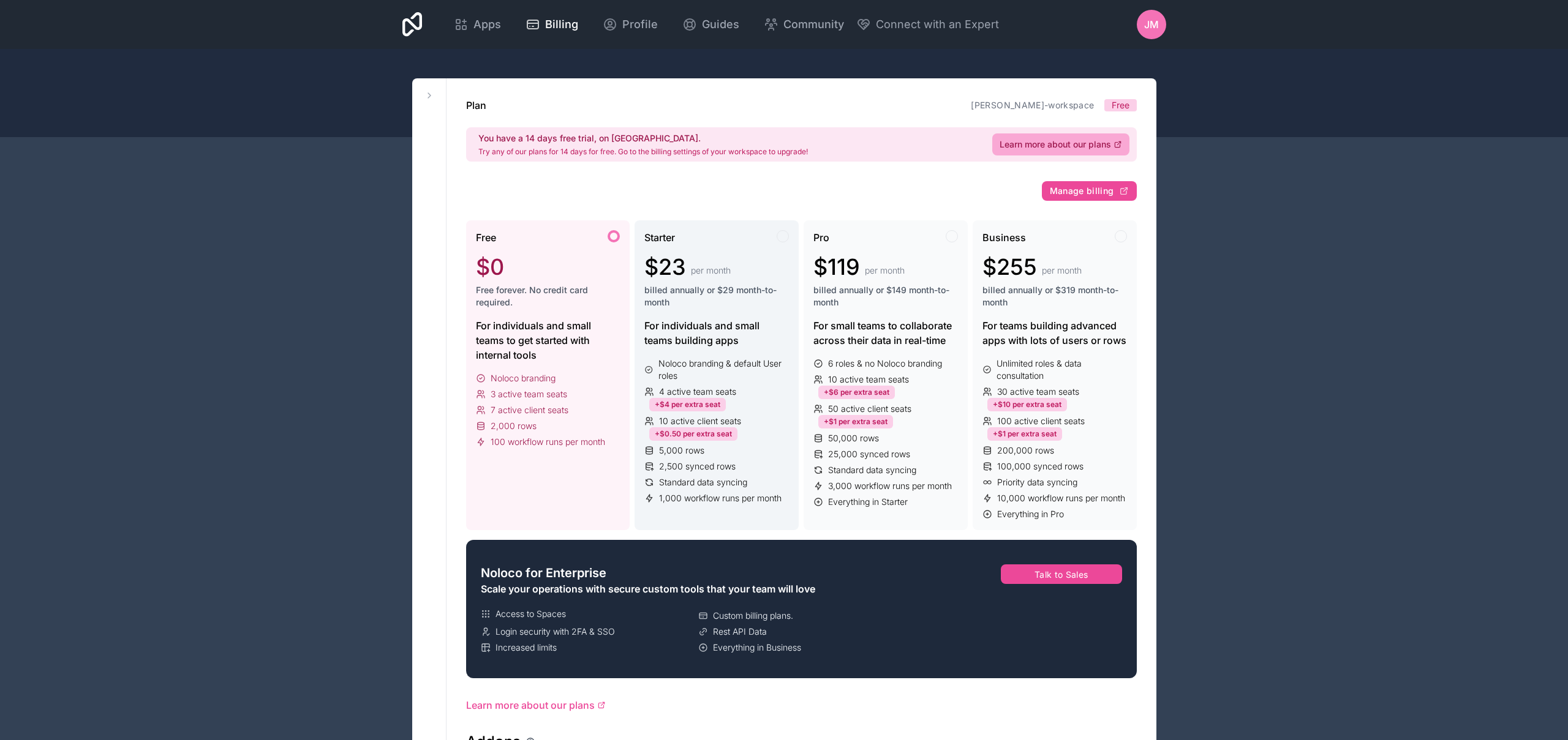
click at [715, 239] on div "Starter" at bounding box center [716, 238] width 145 height 15
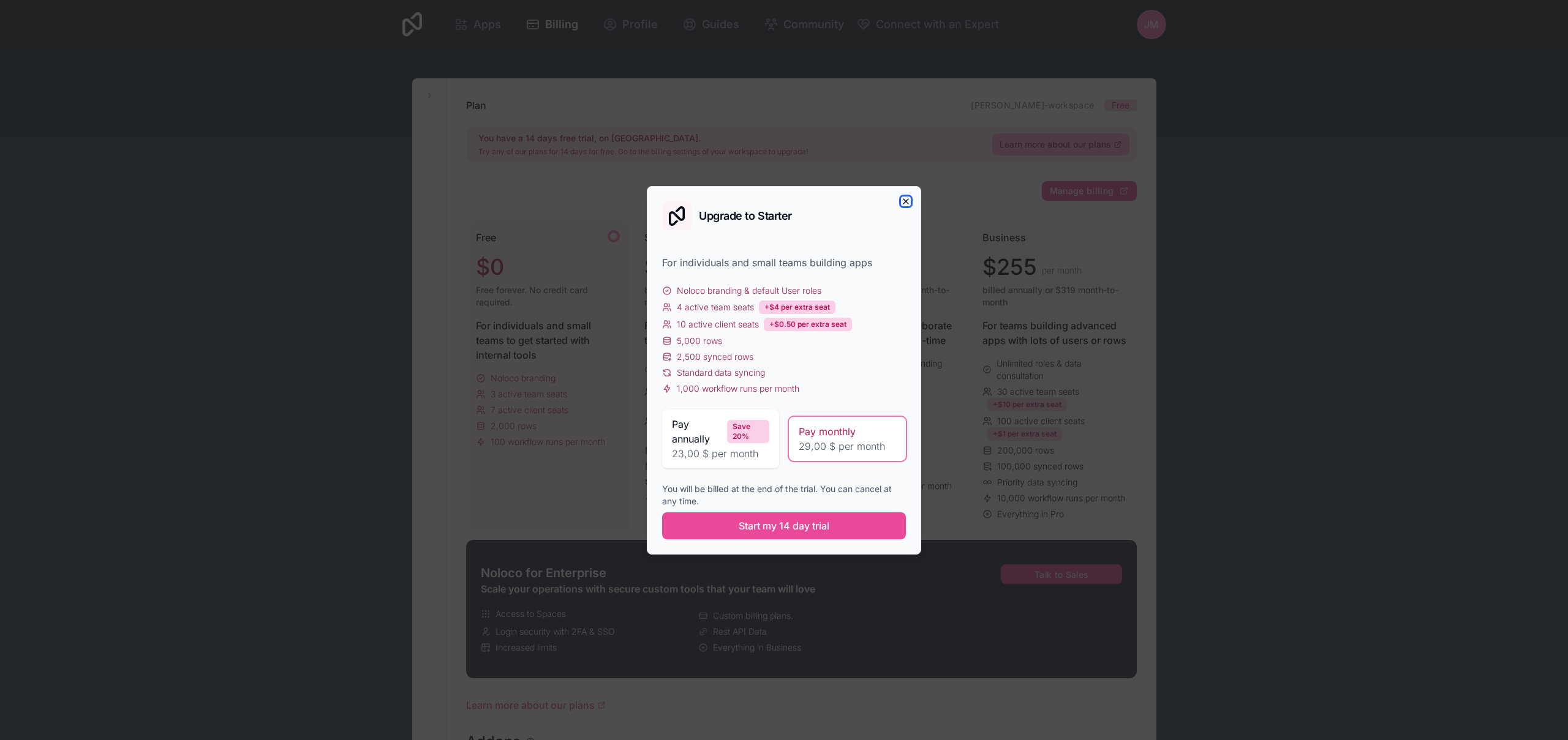
click at [903, 203] on icon "button" at bounding box center [906, 201] width 10 height 10
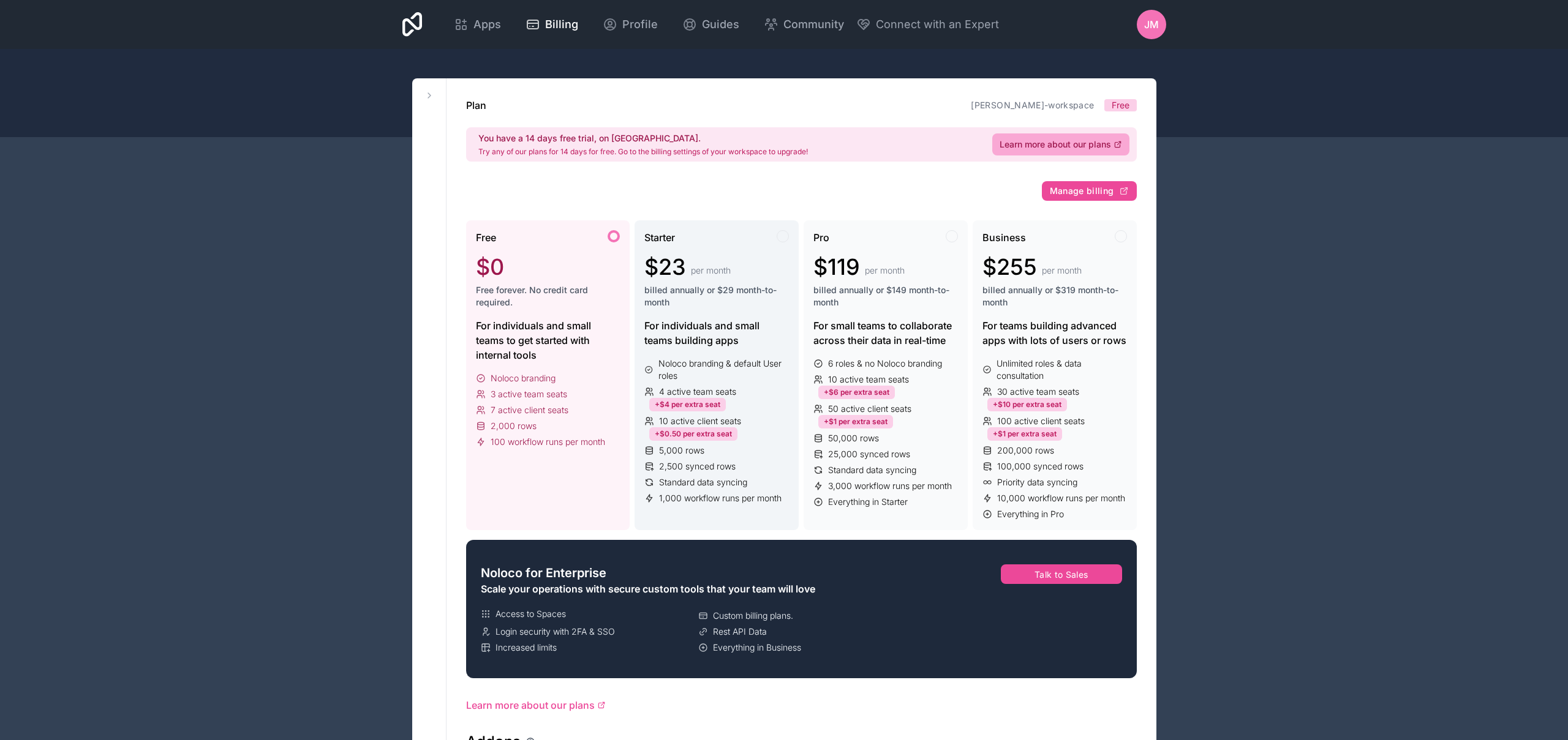
click at [727, 314] on div "Starter $23 per month billed annually or $29 month-to-month" at bounding box center [716, 274] width 145 height 88
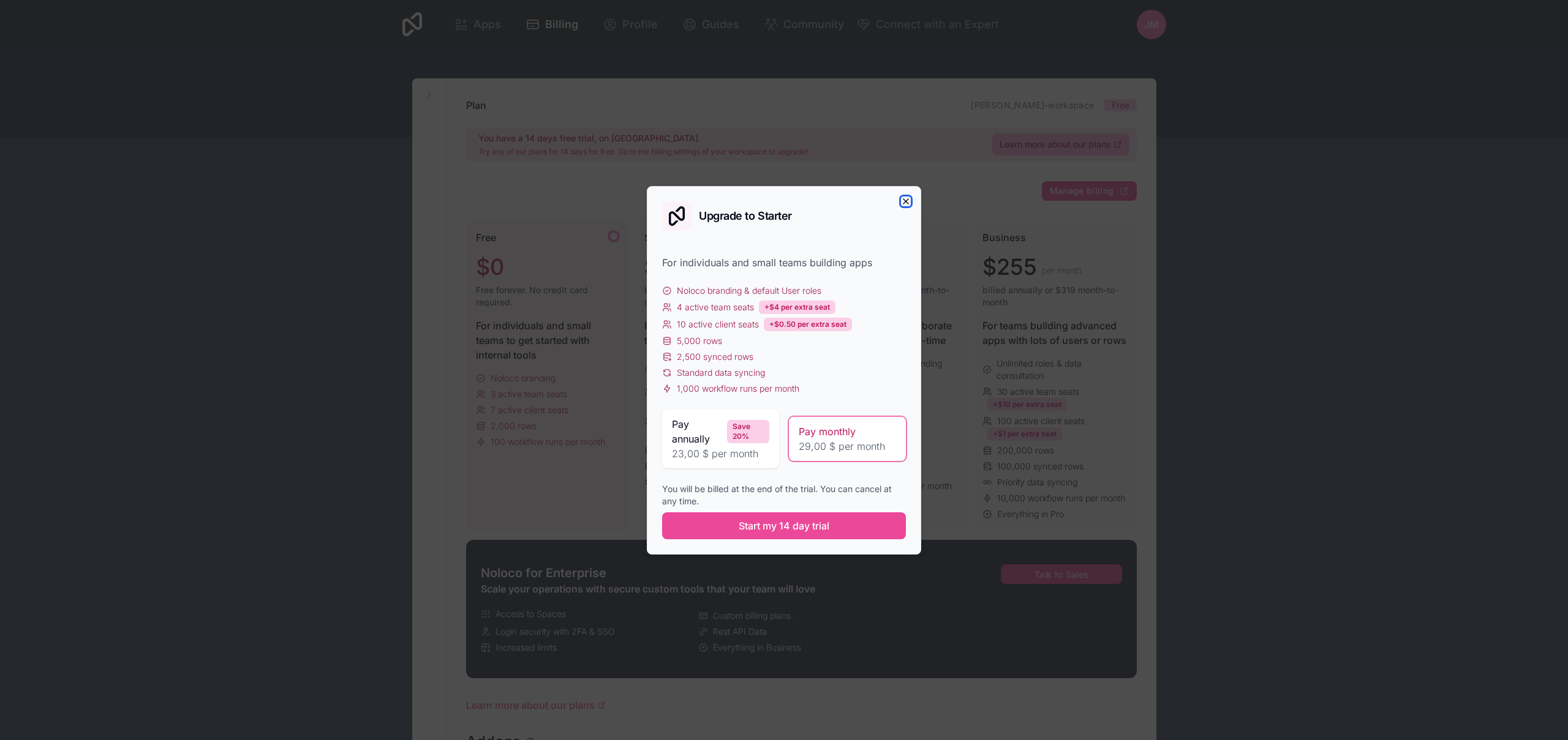
click at [908, 200] on icon "button" at bounding box center [906, 201] width 10 height 10
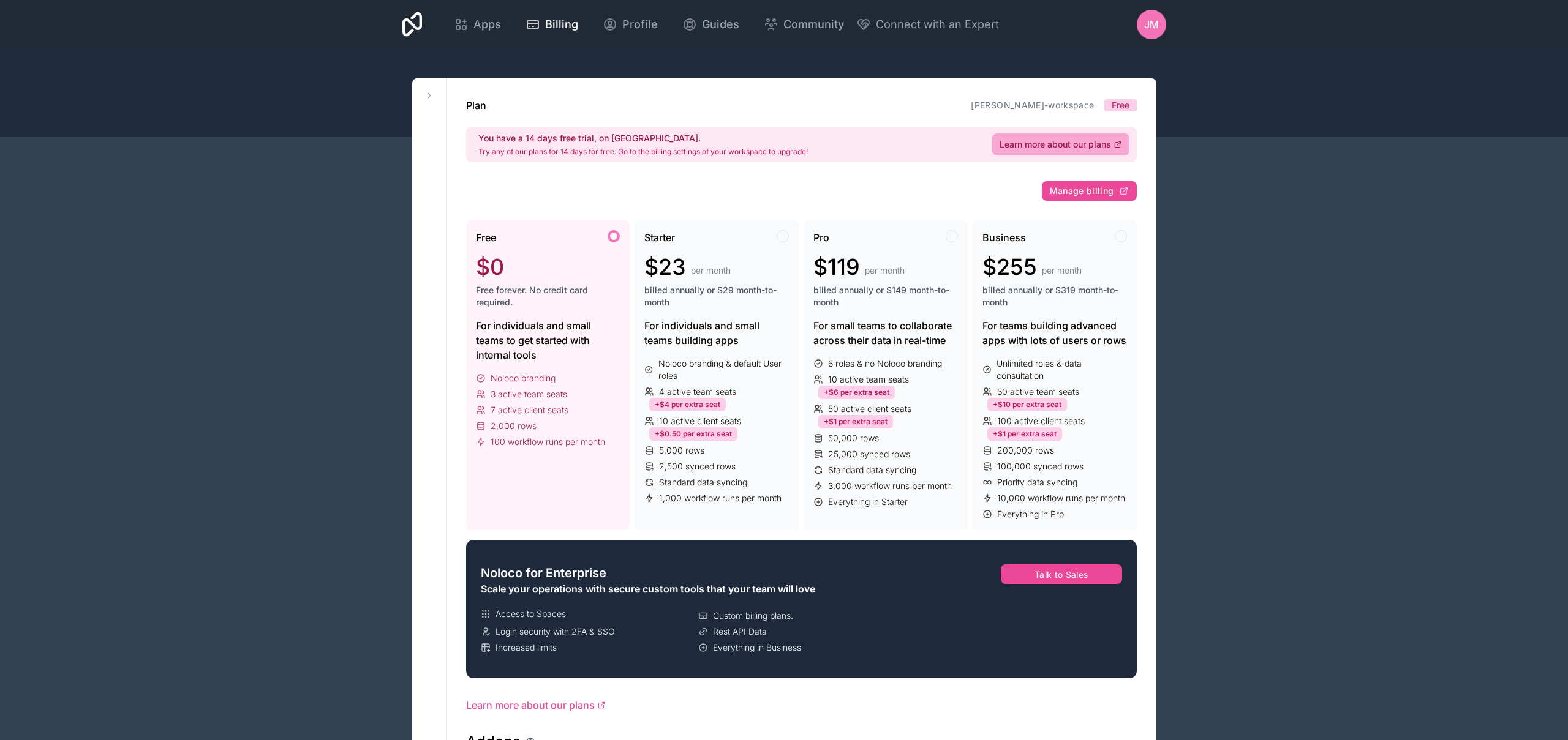
click at [543, 374] on span "Noloco branding" at bounding box center [523, 379] width 65 height 12
click at [422, 103] on div "Workspaces jose-martinez-workspace" at bounding box center [429, 749] width 34 height 1341
click at [430, 99] on icon at bounding box center [429, 95] width 10 height 10
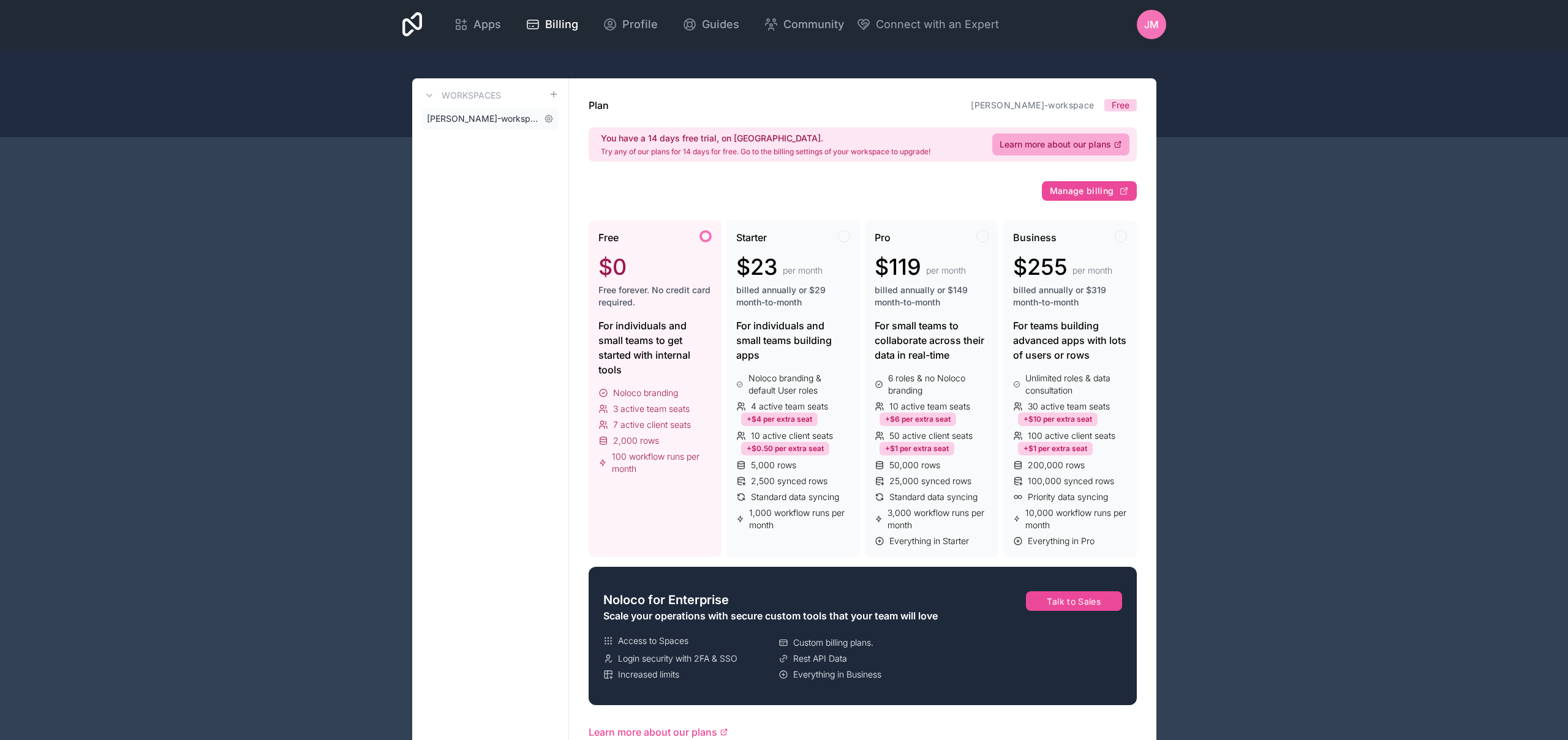
click at [509, 117] on span "[PERSON_NAME]-workspace" at bounding box center [483, 119] width 112 height 12
click at [427, 94] on icon at bounding box center [429, 95] width 10 height 10
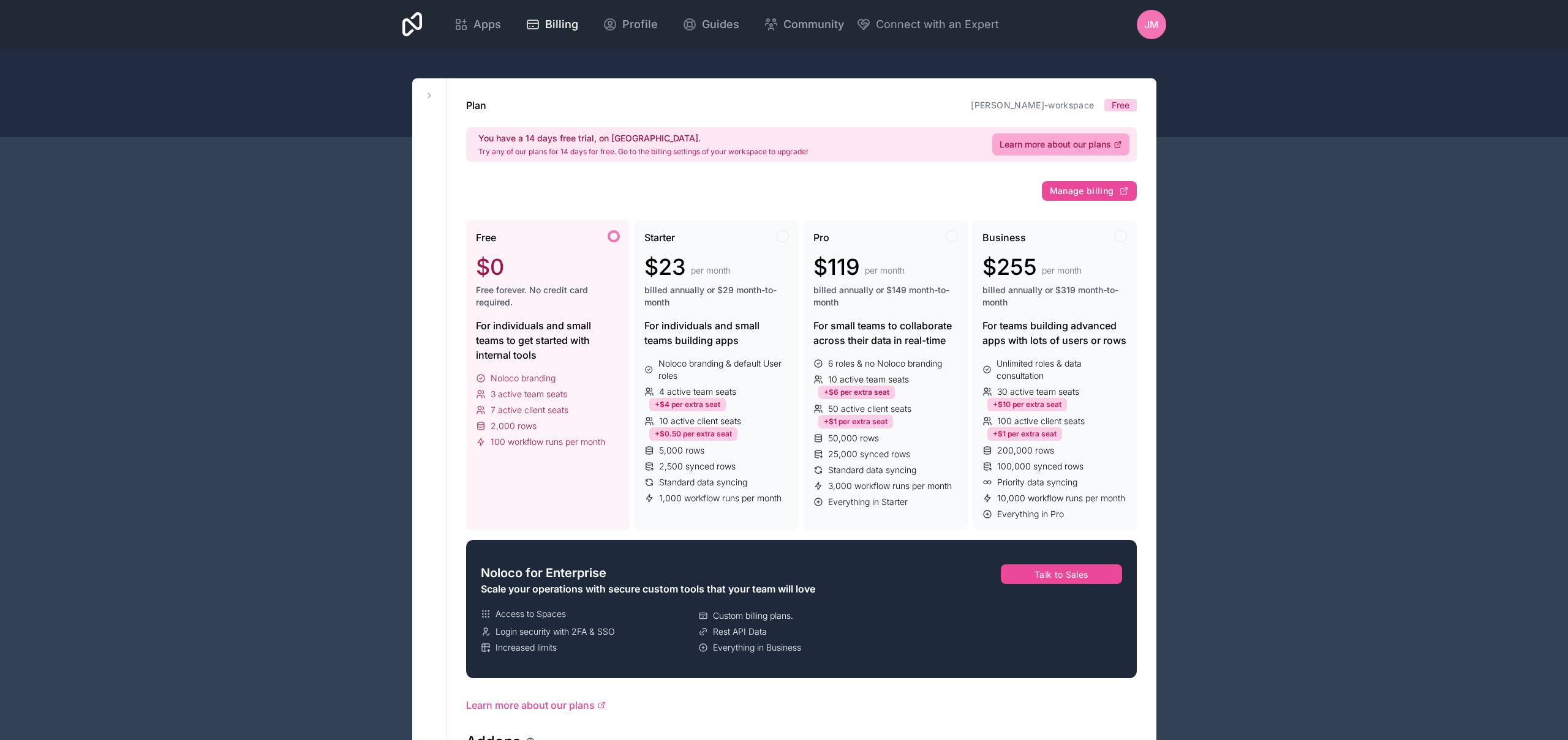
click at [1319, 185] on div "Apps Billing Profile Guides Community Connect with an Expert JM Billing Profile…" at bounding box center [784, 725] width 1568 height 1449
click at [479, 20] on span "Apps" at bounding box center [487, 25] width 28 height 17
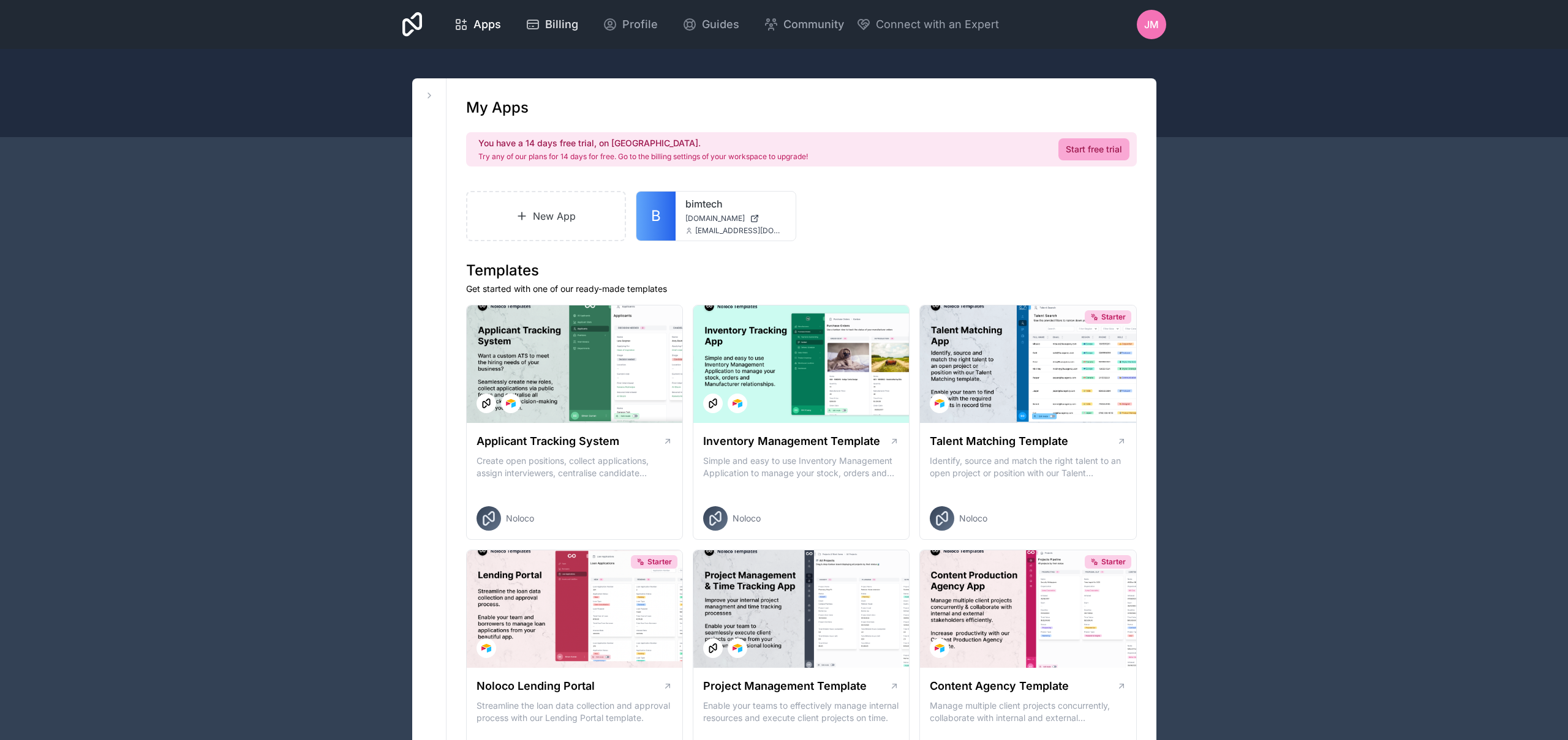
click at [581, 28] on link "Billing" at bounding box center [551, 25] width 72 height 27
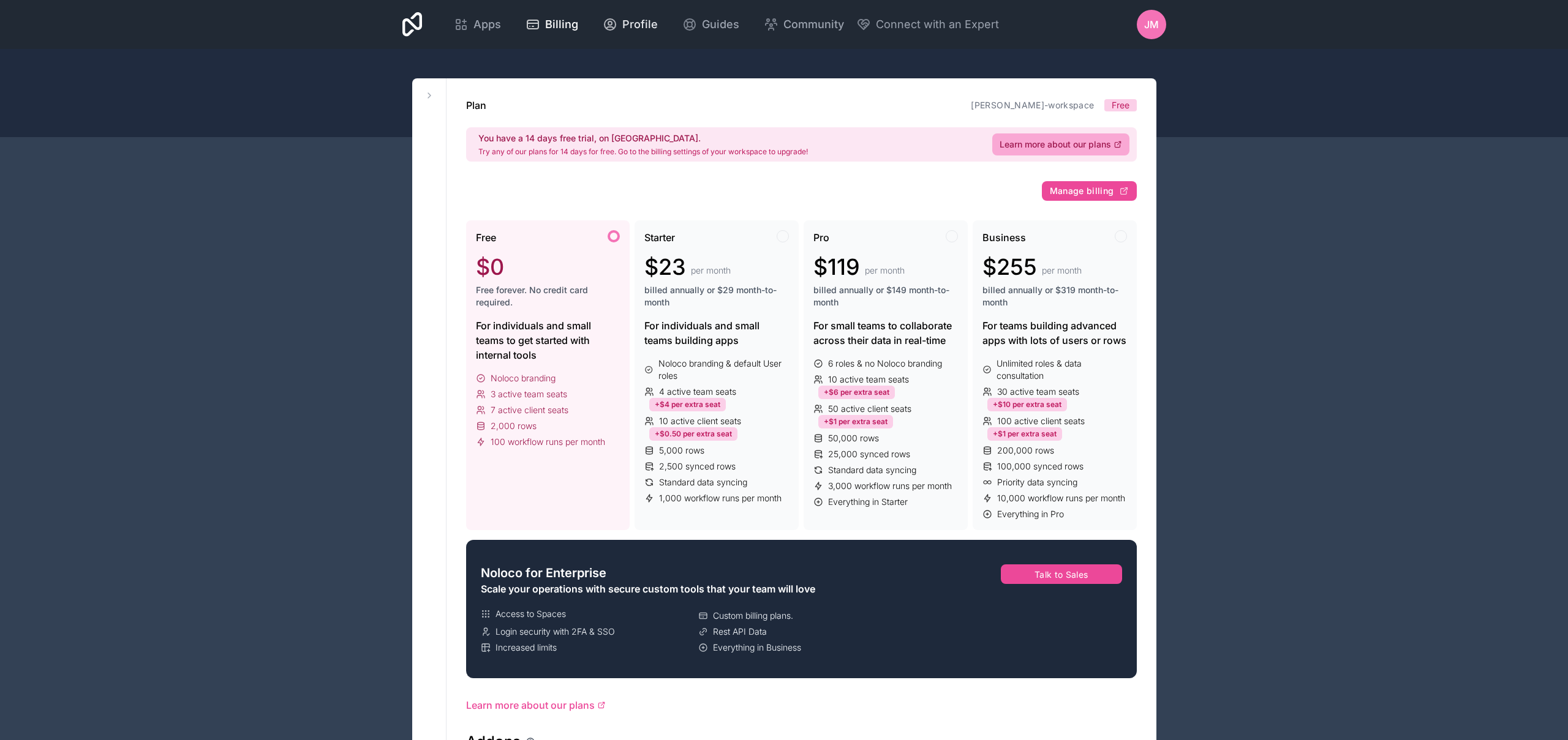
click at [624, 28] on span "Profile" at bounding box center [641, 25] width 36 height 17
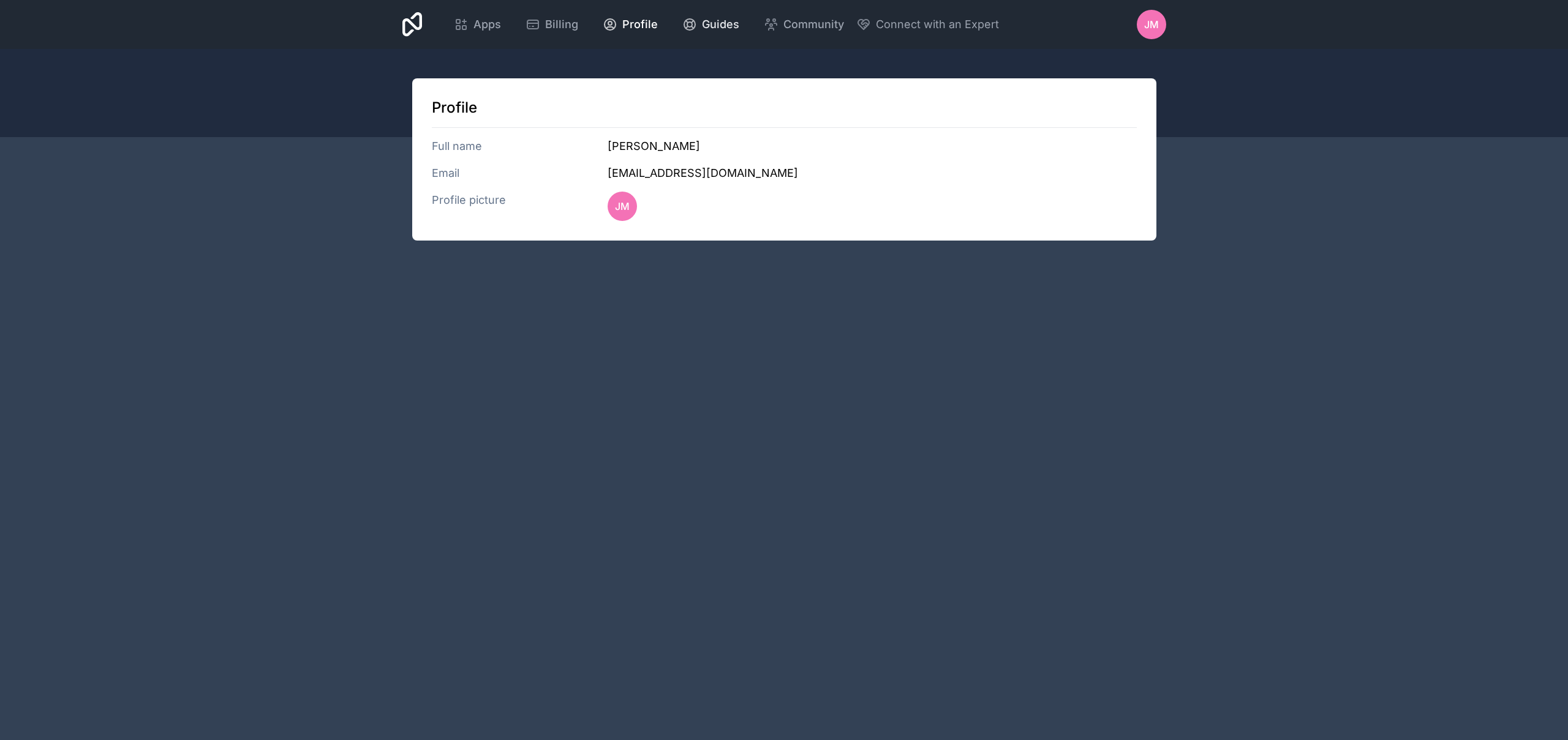
click at [723, 33] on link "Guides" at bounding box center [711, 25] width 76 height 27
click at [808, 22] on span "Community" at bounding box center [814, 25] width 60 height 17
click at [930, 14] on div "Apps Billing Profile Guides Community Connect with an Expert" at bounding box center [720, 25] width 557 height 30
click at [931, 24] on span "Connect with an Expert" at bounding box center [937, 25] width 123 height 17
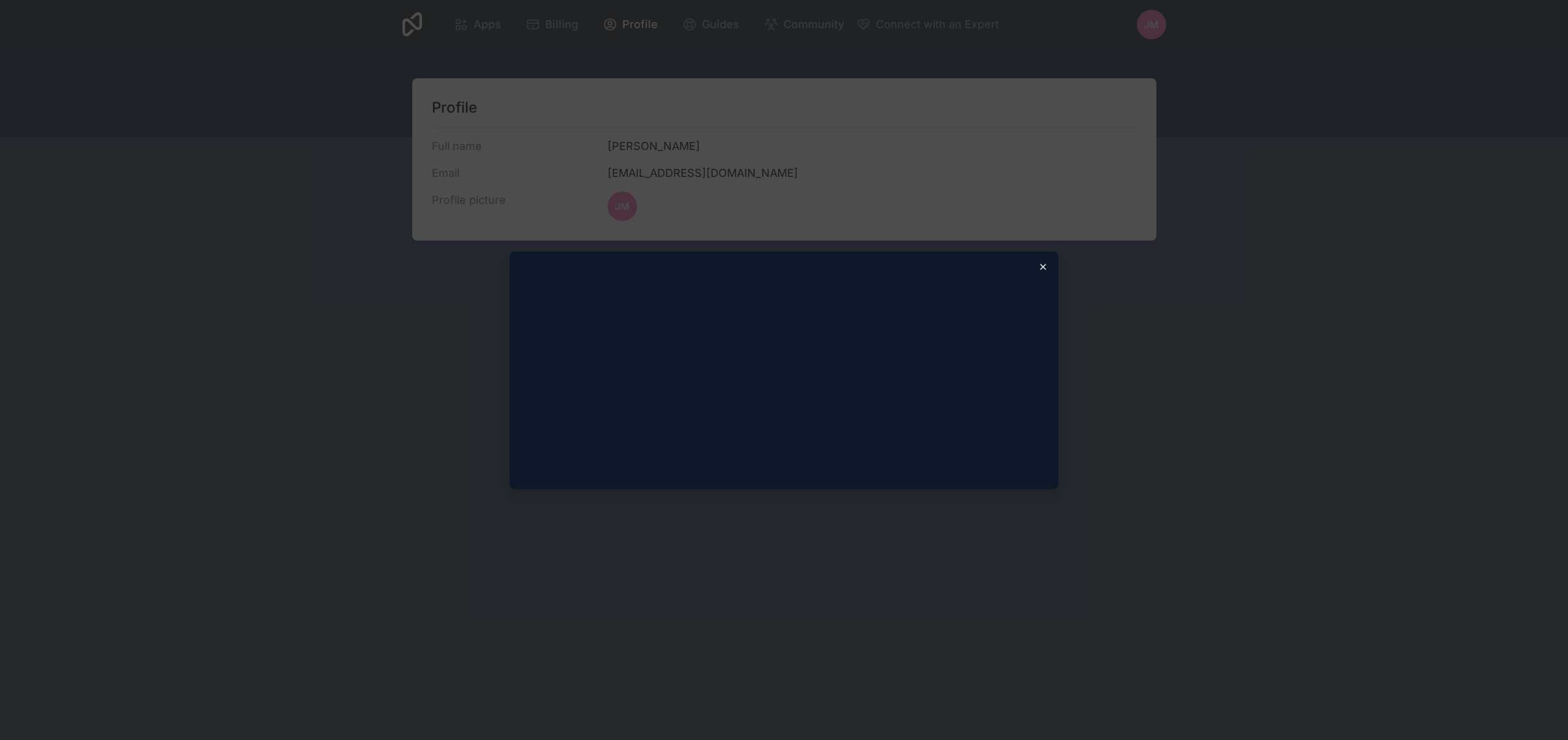
click at [1044, 266] on icon "button" at bounding box center [1043, 267] width 5 height 5
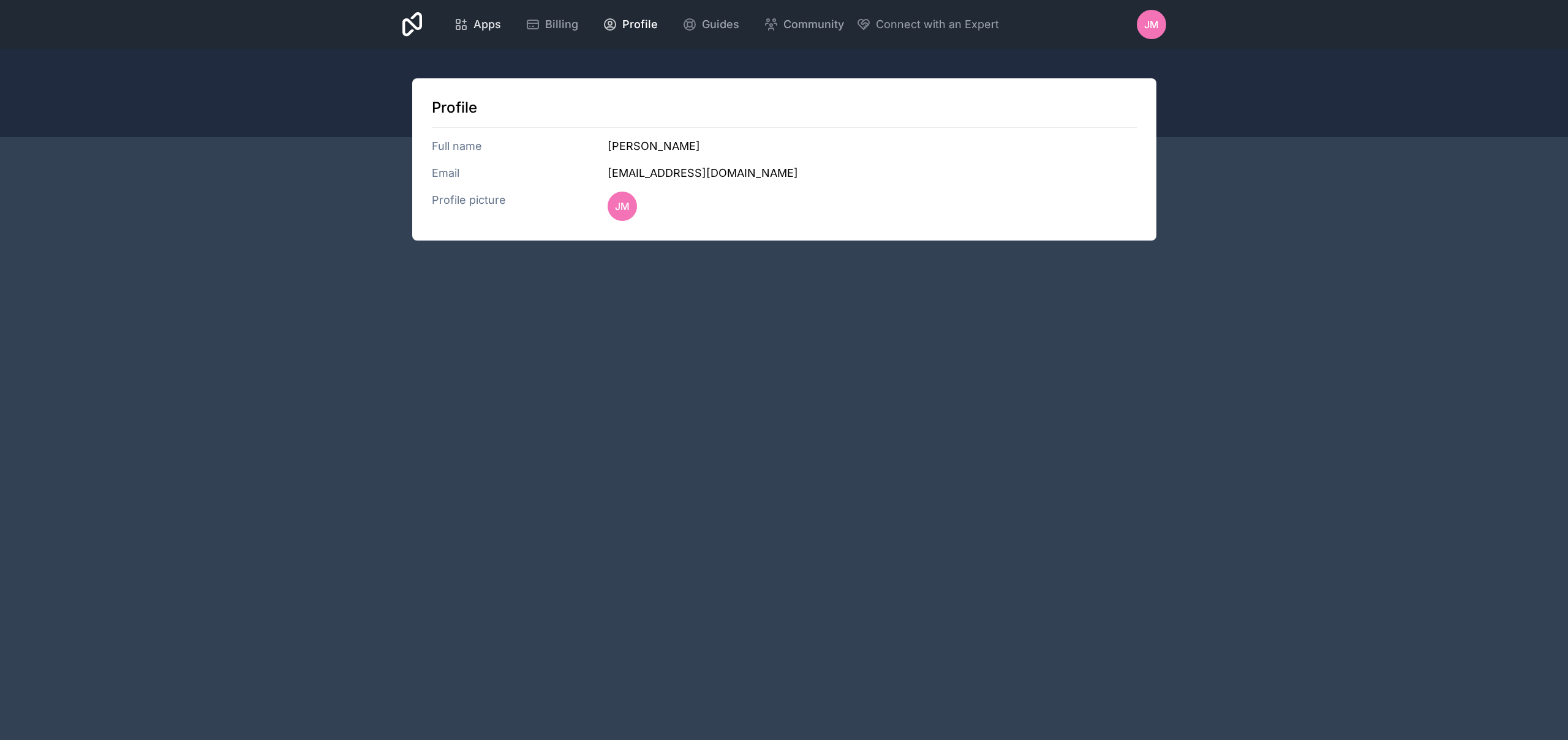
click at [475, 23] on span "Apps" at bounding box center [487, 25] width 28 height 17
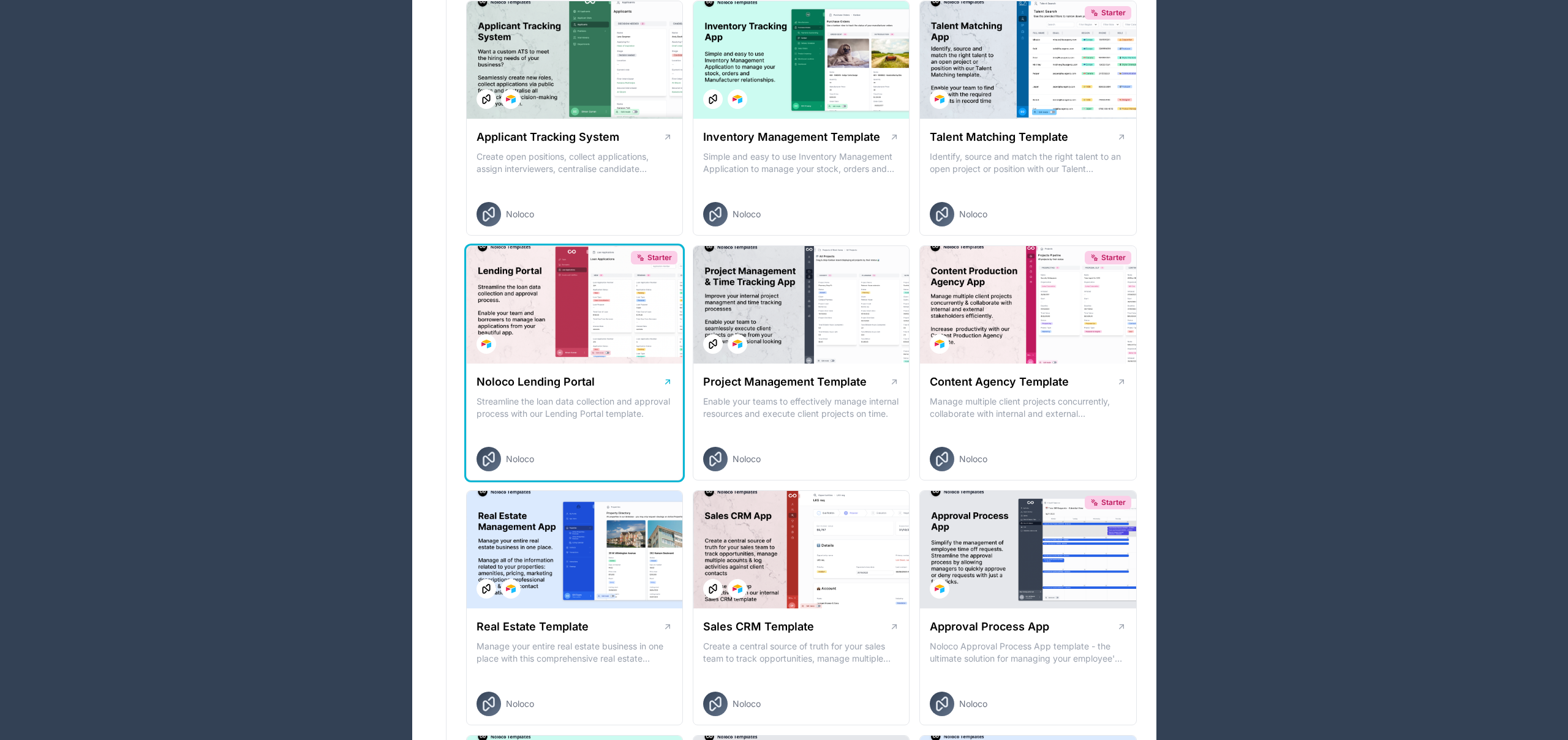
scroll to position [332, 0]
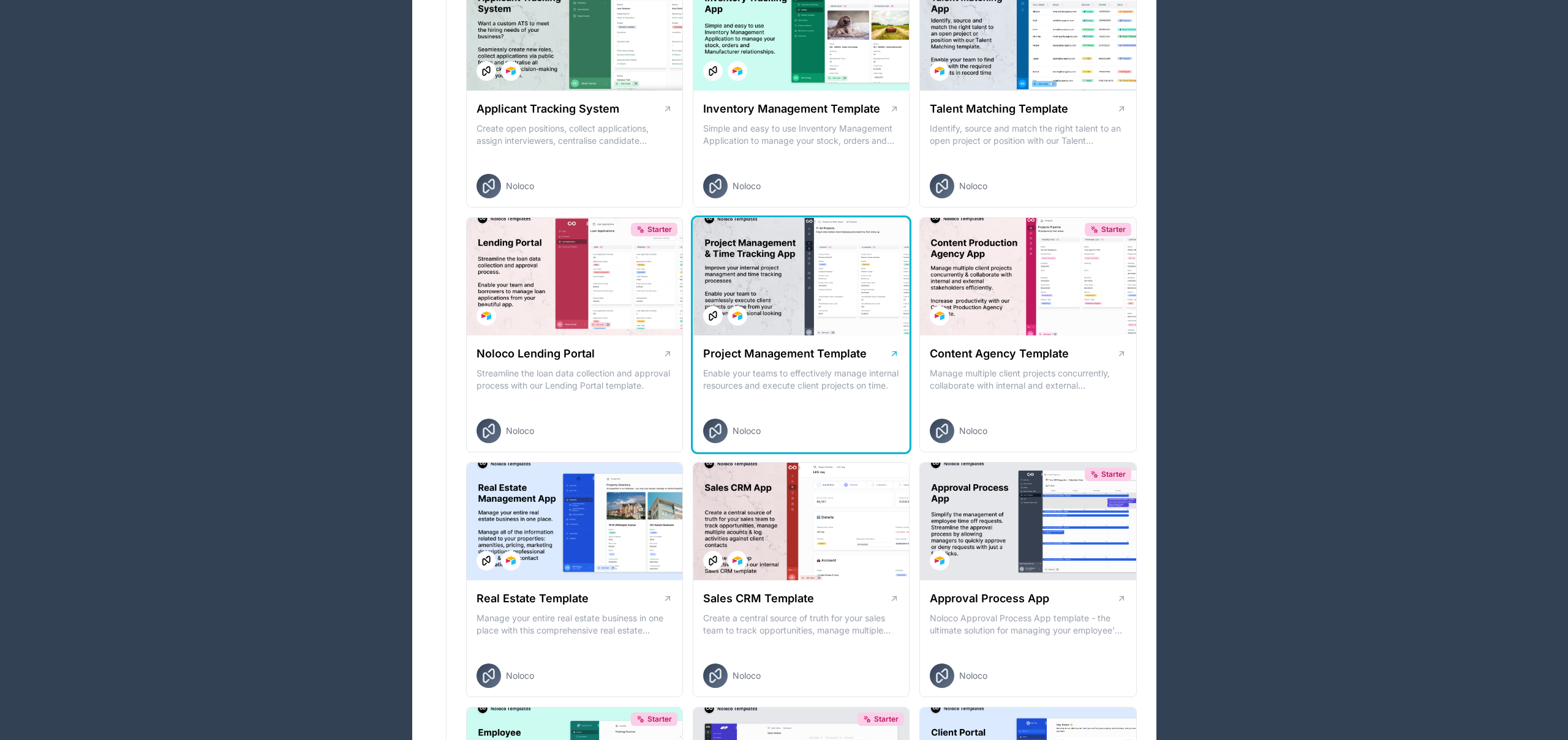
click at [796, 260] on div at bounding box center [801, 276] width 216 height 118
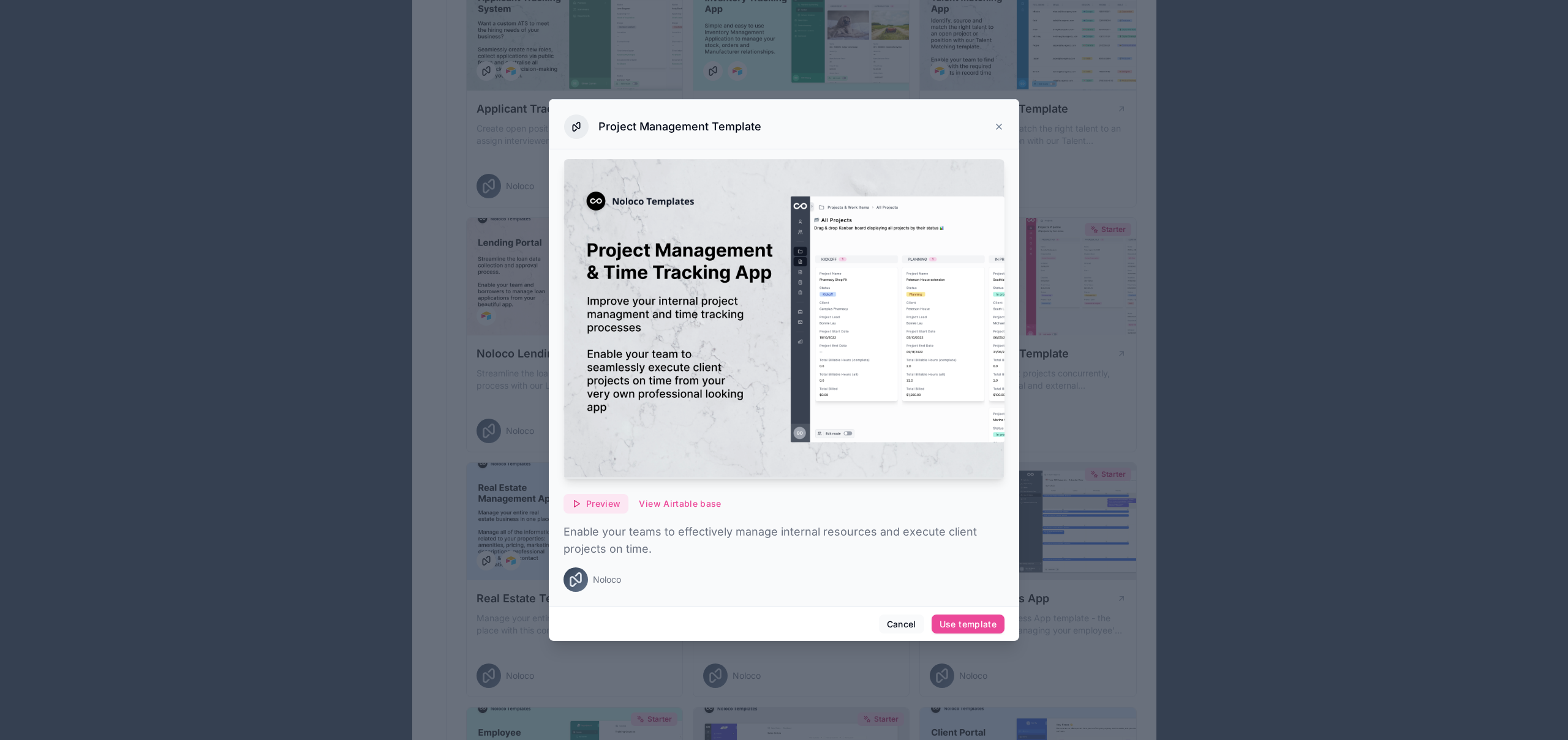
click at [604, 505] on span "Preview" at bounding box center [604, 504] width 34 height 11
click at [790, 509] on div "Preview View Airtable base" at bounding box center [784, 504] width 441 height 20
click at [687, 505] on button "View Airtable base" at bounding box center [679, 504] width 98 height 20
click at [737, 616] on div "Cancel Use template" at bounding box center [784, 624] width 471 height 35
click at [963, 622] on div "Use template" at bounding box center [968, 625] width 57 height 11
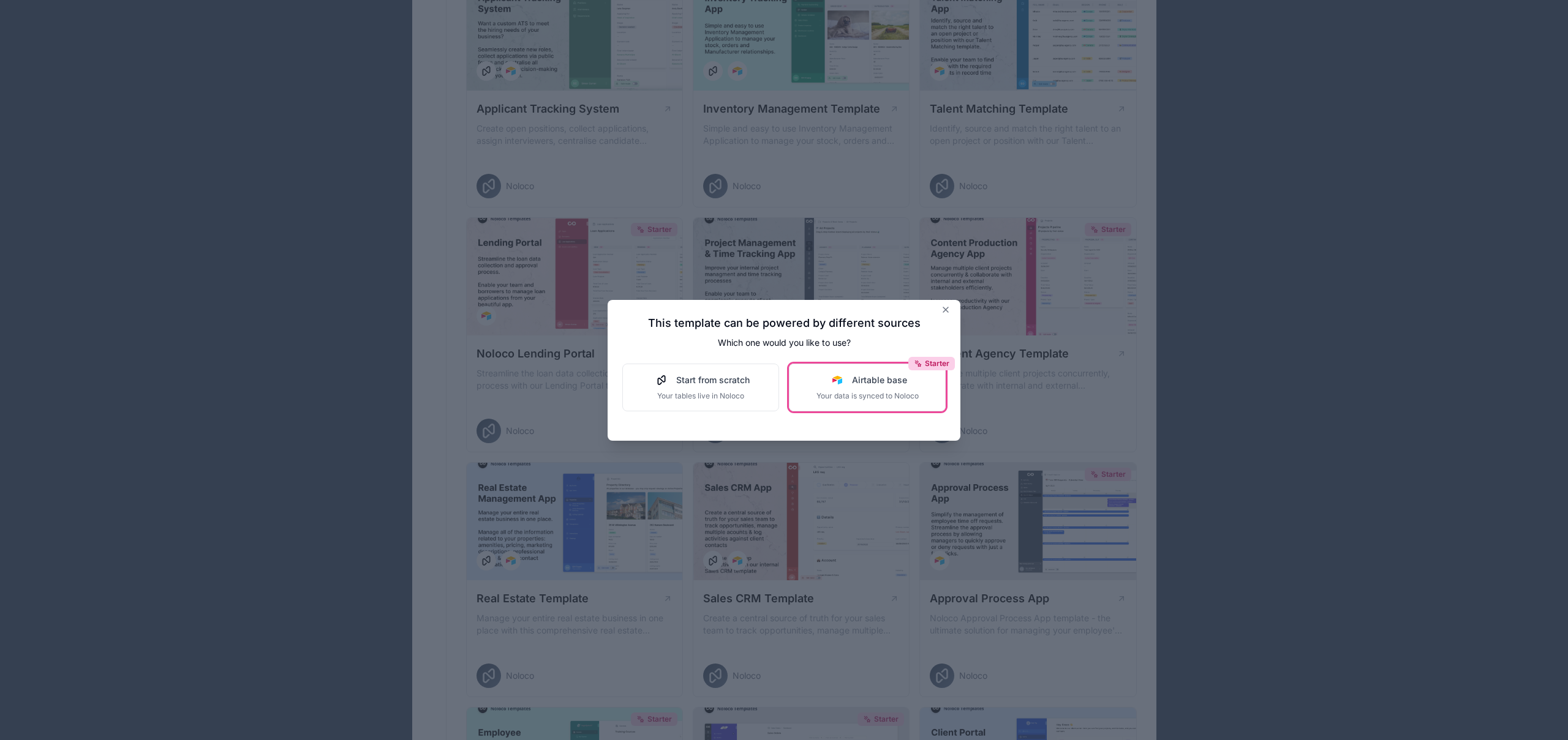
click at [863, 387] on div "Starter Airtable base Your data is synced to Noloco" at bounding box center [868, 388] width 102 height 27
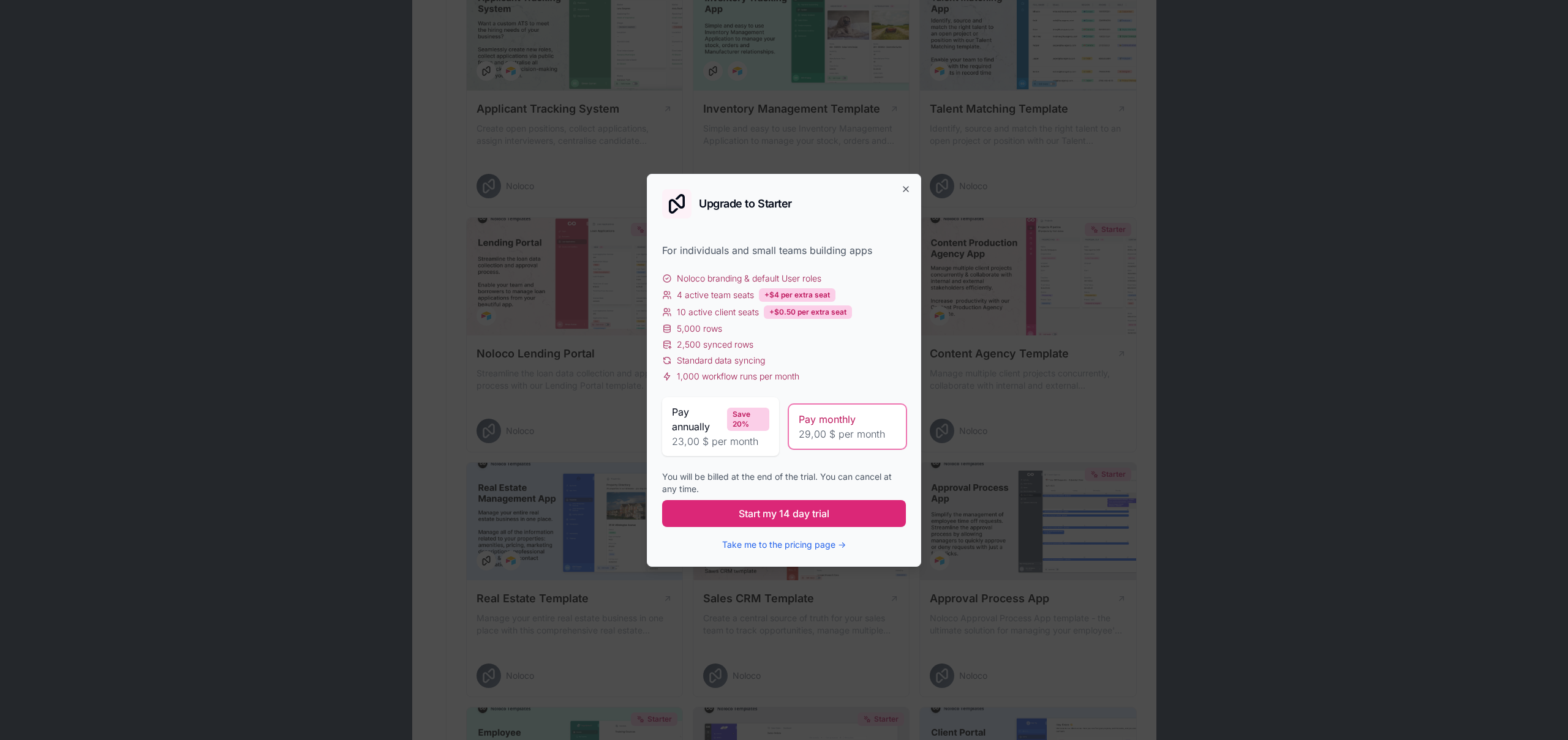
click at [801, 513] on span "Start my 14 day trial" at bounding box center [783, 514] width 91 height 15
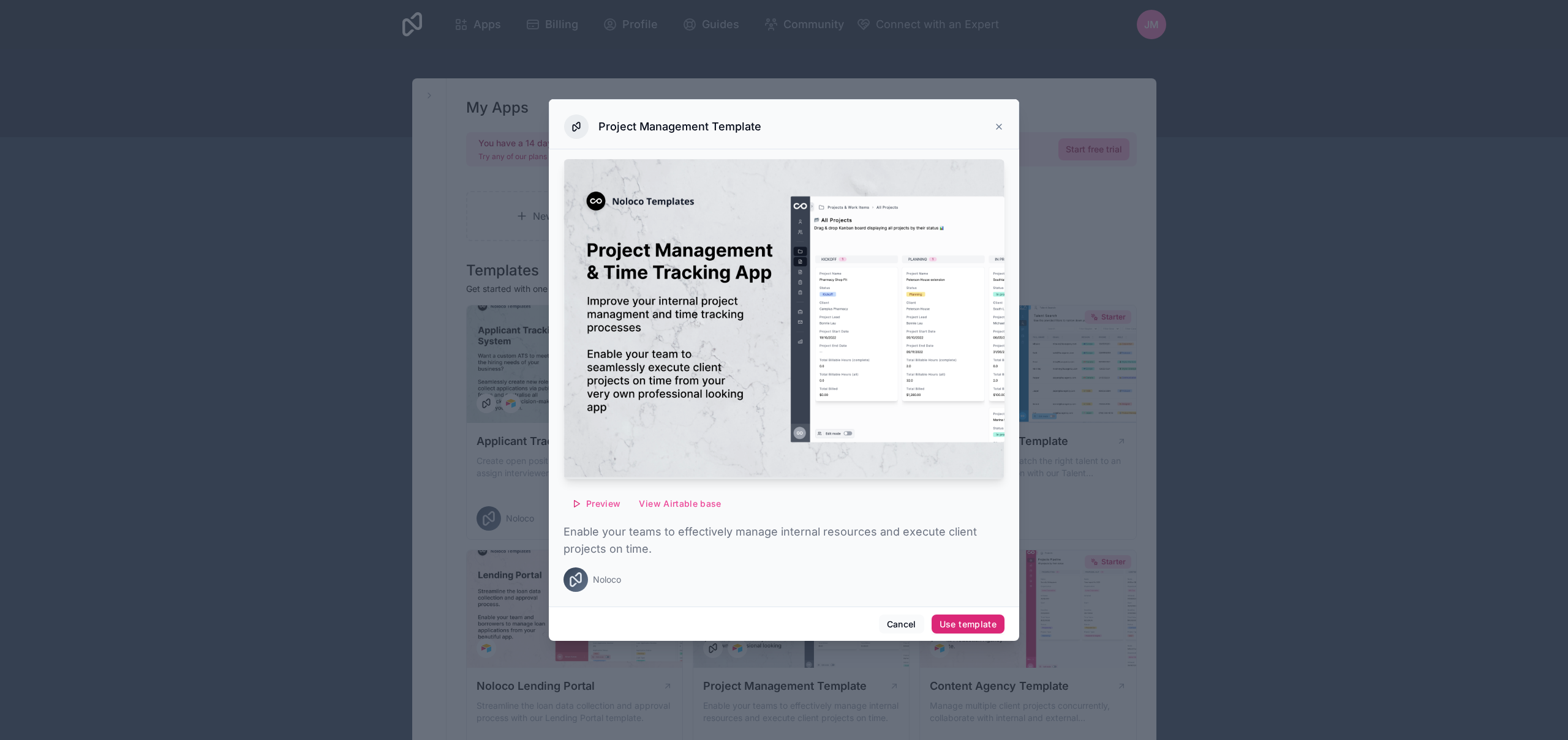
click at [958, 625] on div "Use template" at bounding box center [968, 625] width 57 height 11
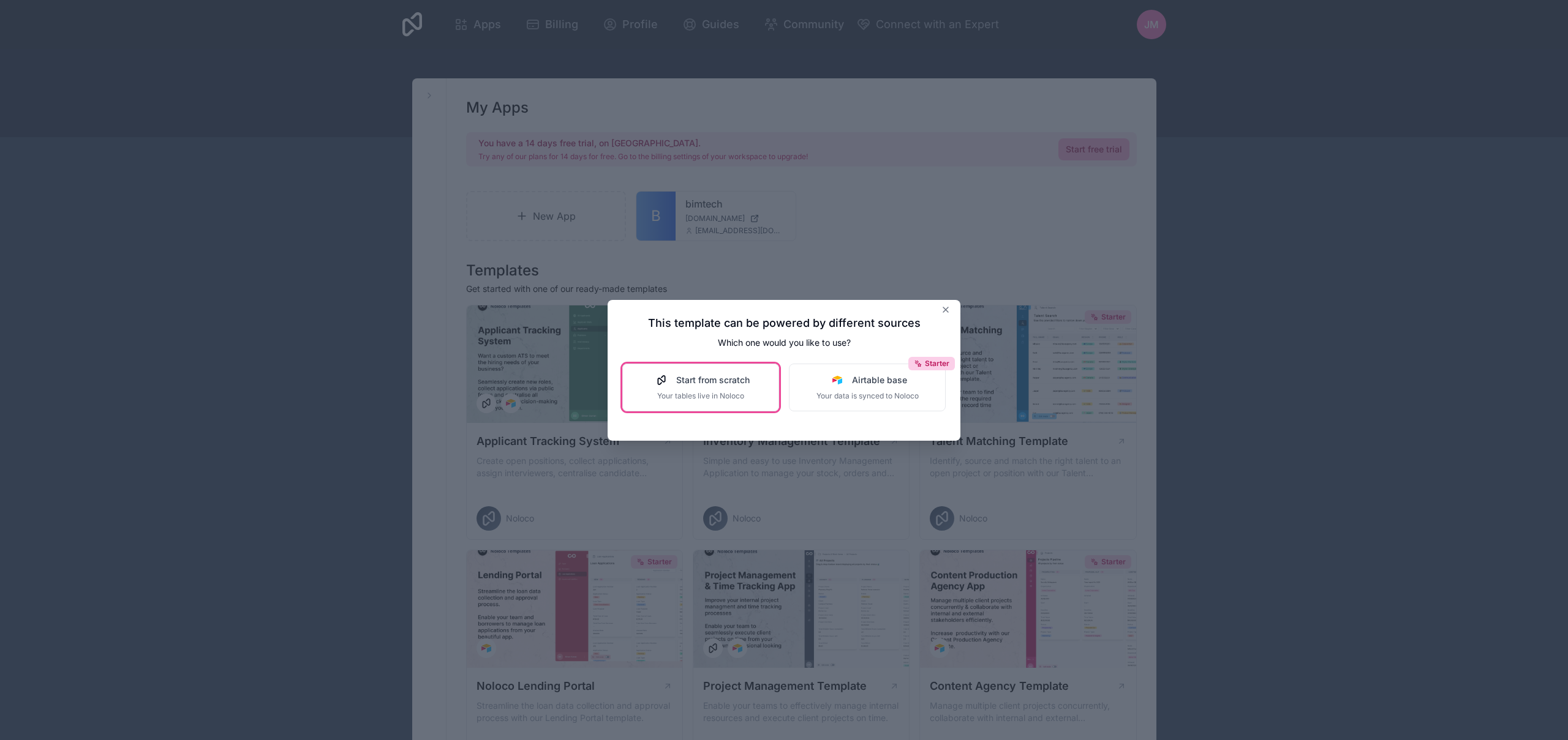
click at [727, 398] on span "Your tables live in Noloco" at bounding box center [700, 396] width 98 height 10
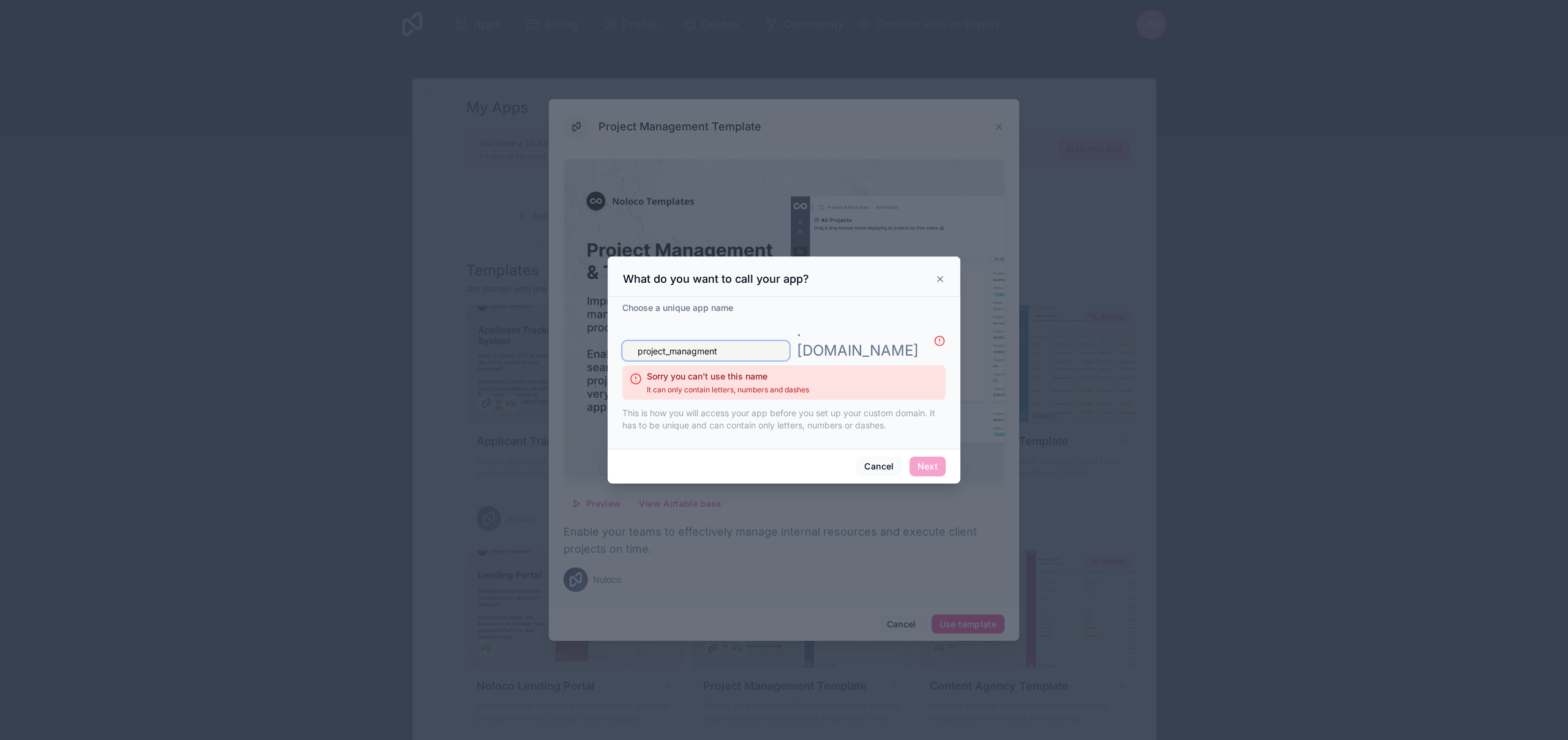
click at [775, 341] on input "project_managment" at bounding box center [706, 351] width 168 height 20
click at [670, 342] on input "project_managment" at bounding box center [706, 351] width 168 height 20
click at [671, 341] on input "project-managment" at bounding box center [706, 351] width 168 height 20
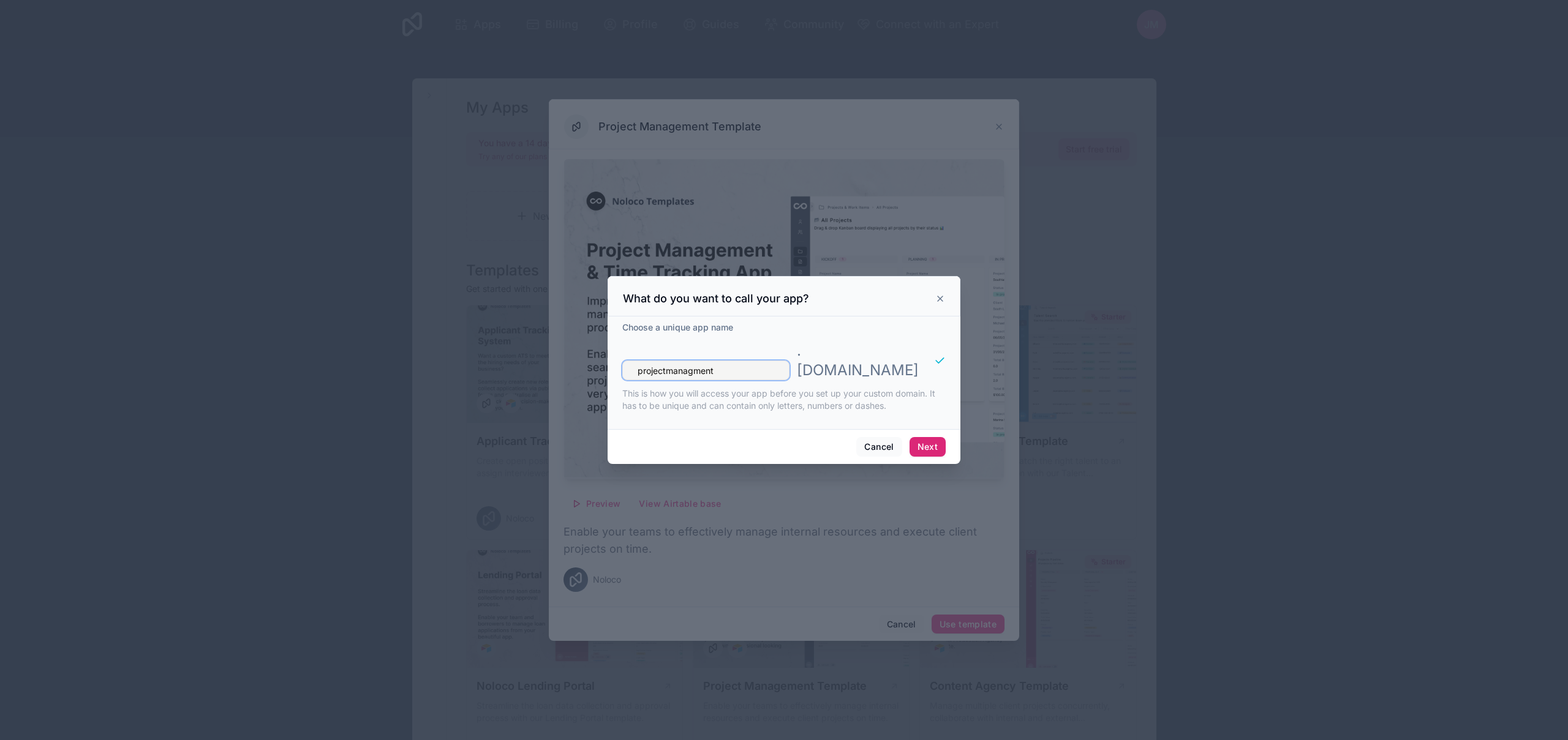
type input "projectmanagment"
click at [943, 437] on button "Next" at bounding box center [927, 447] width 36 height 20
